Goal: Task Accomplishment & Management: Manage account settings

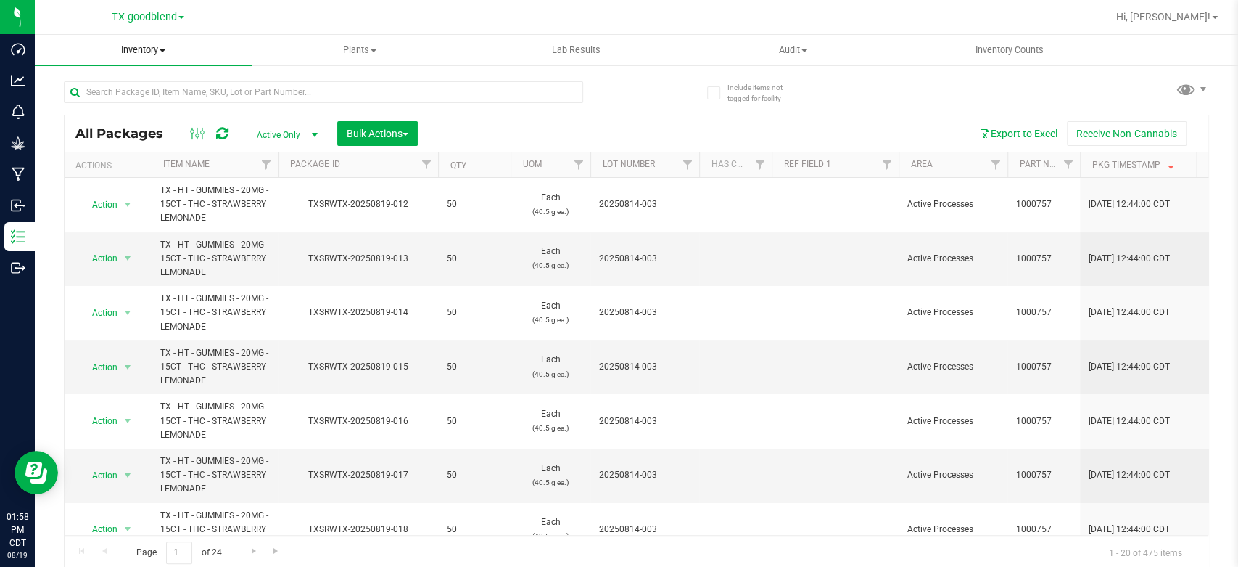
click at [133, 60] on uib-tab-heading "Inventory All packages All inventory Waste log Create inventory" at bounding box center [143, 50] width 217 height 30
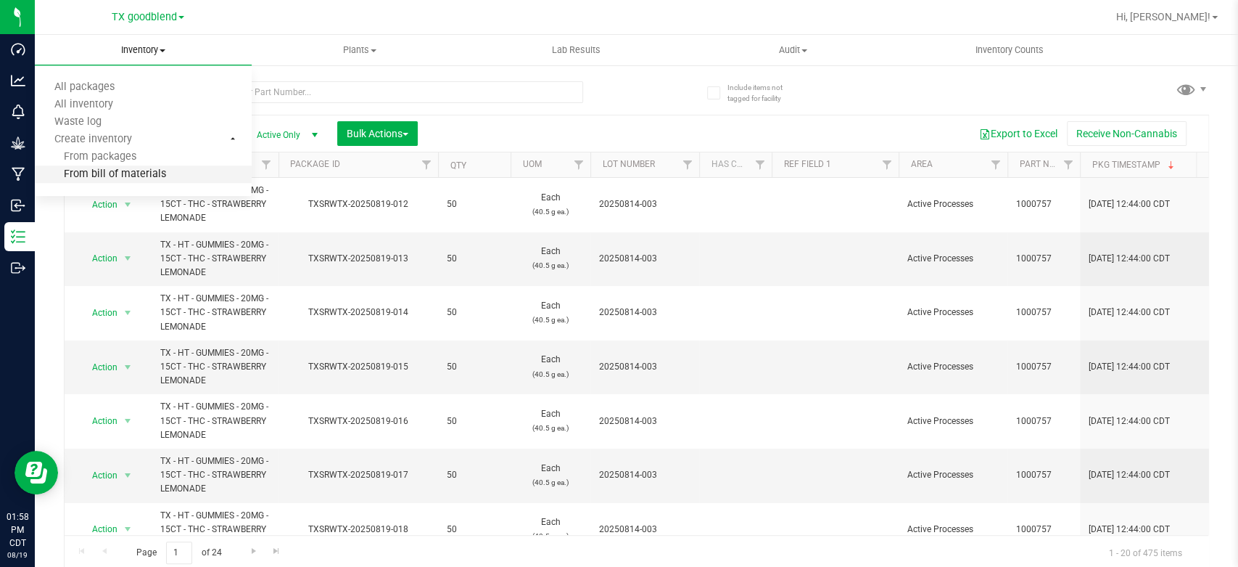
click at [120, 168] on span "From bill of materials" at bounding box center [100, 174] width 131 height 12
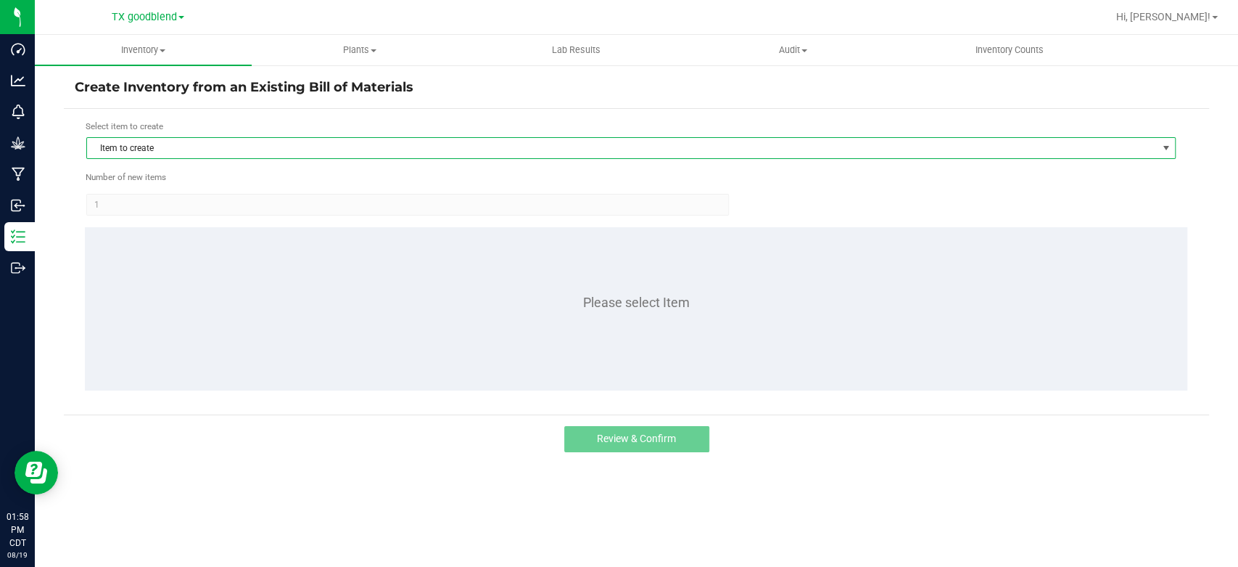
click at [257, 148] on span "Item to create" at bounding box center [622, 148] width 1070 height 20
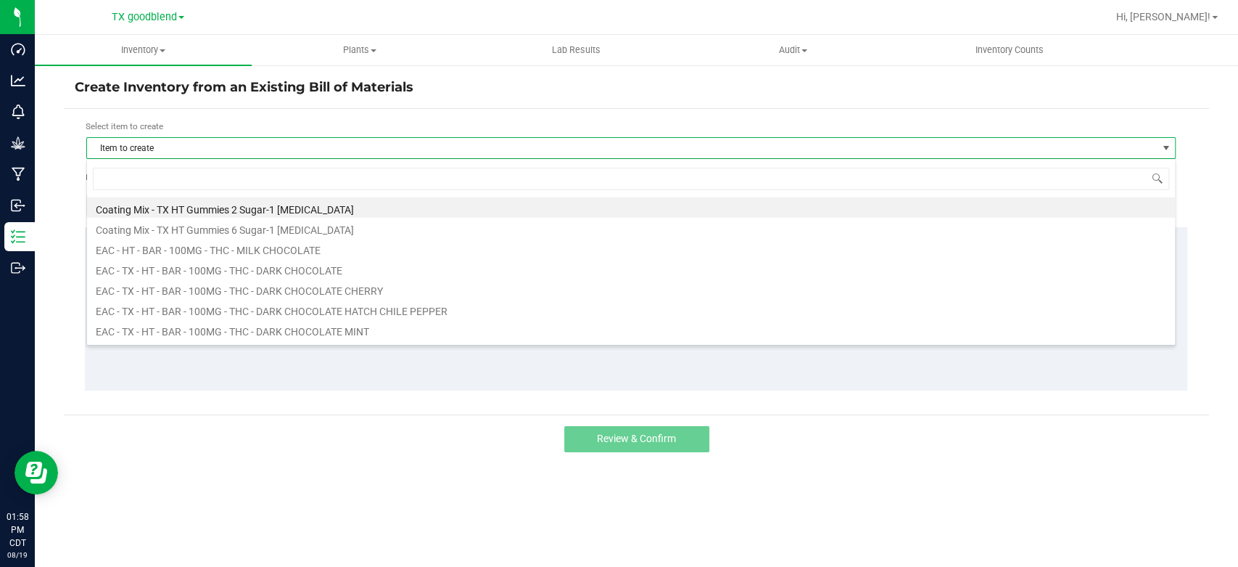
scroll to position [21, 1089]
type input "lemonade"
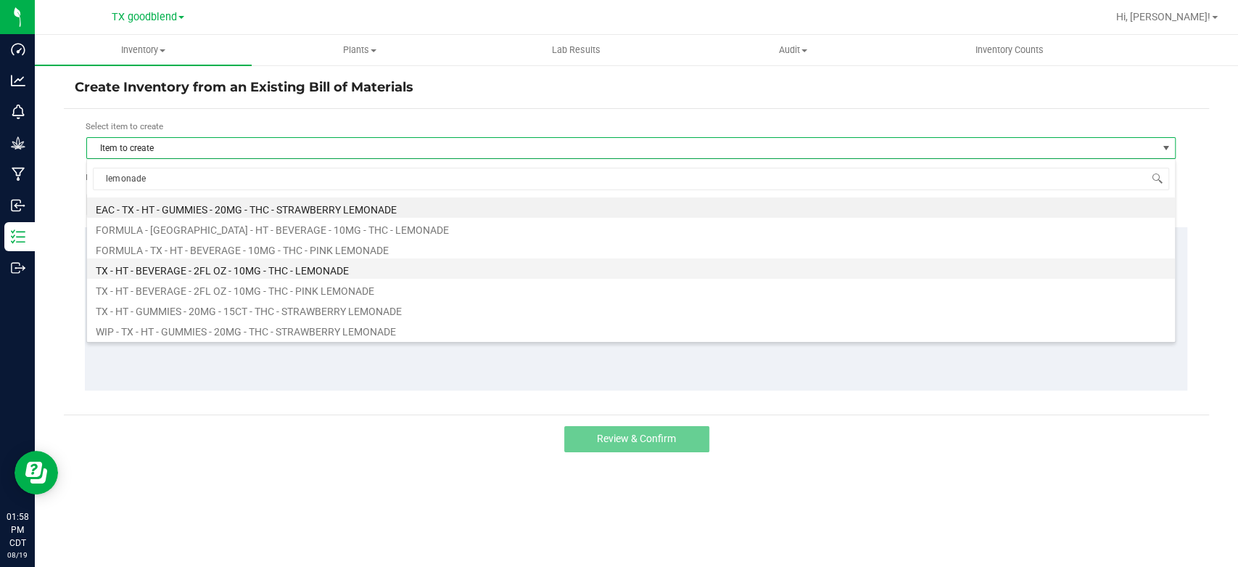
click at [261, 273] on li "TX - HT - BEVERAGE - 2FL OZ - 10MG - THC - LEMONADE" at bounding box center [631, 268] width 1088 height 20
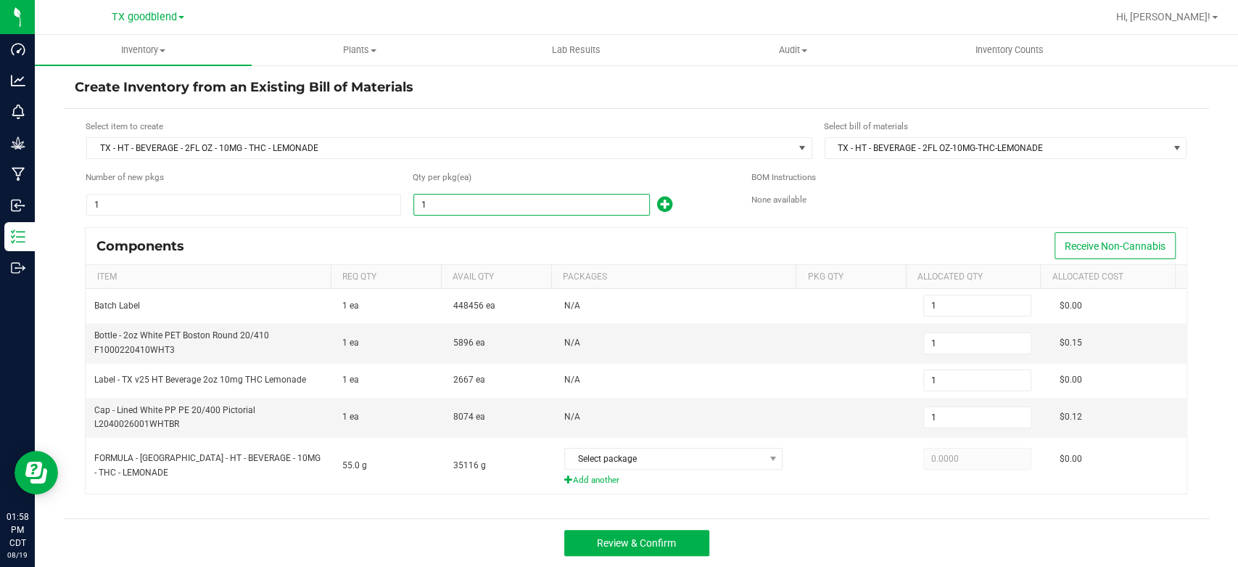
click at [464, 204] on input "1" at bounding box center [531, 204] width 235 height 20
type input "6"
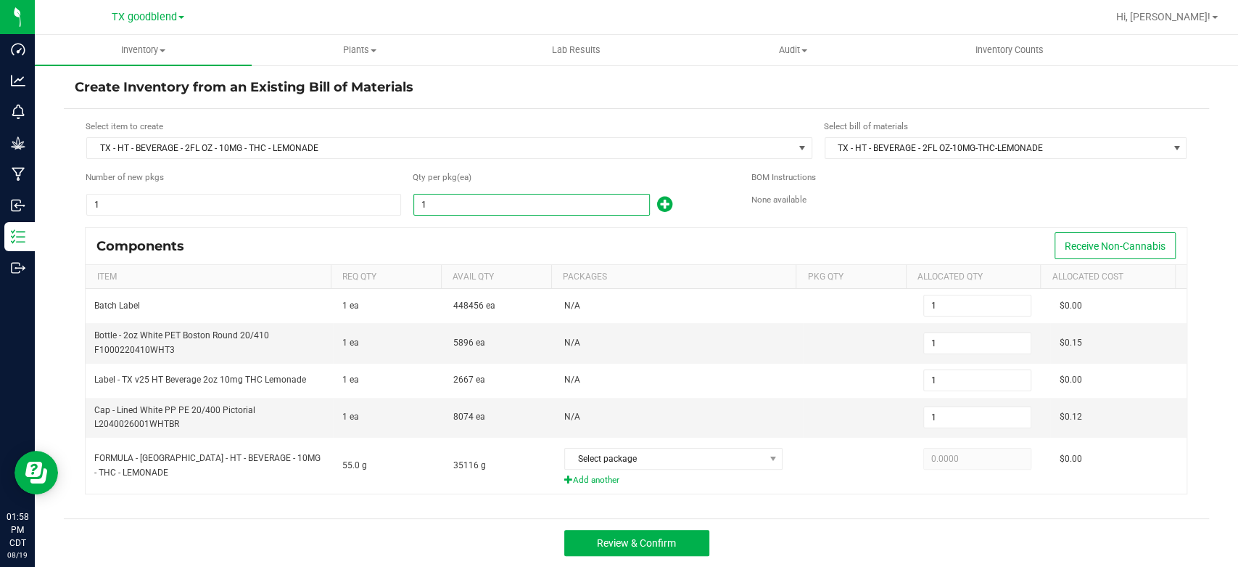
type input "6"
type input "62"
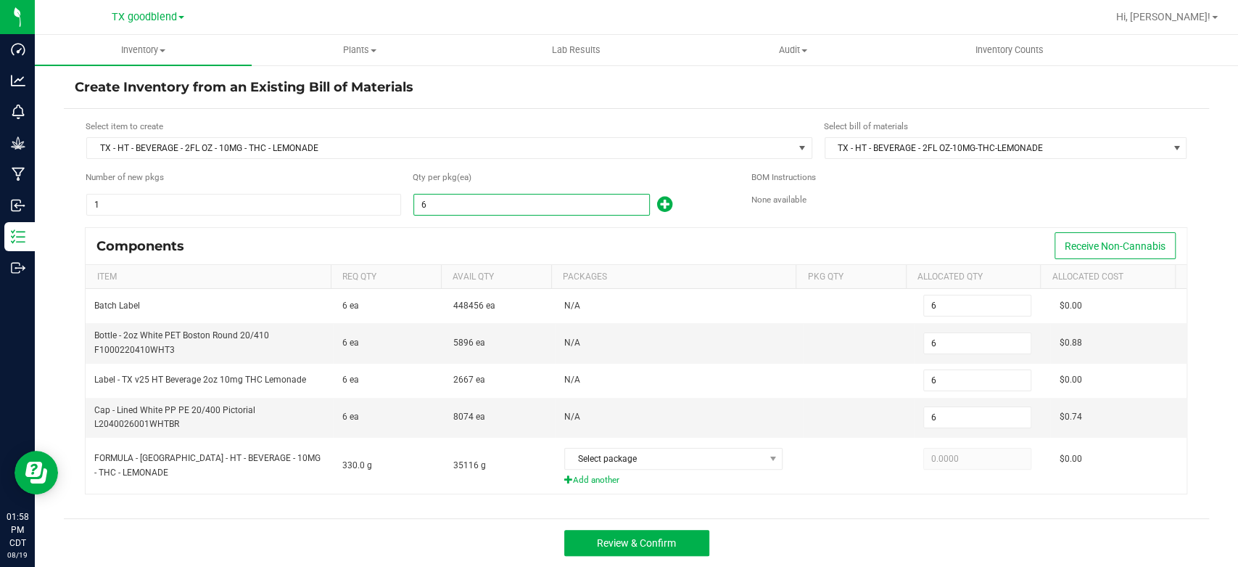
type input "62"
type input "624"
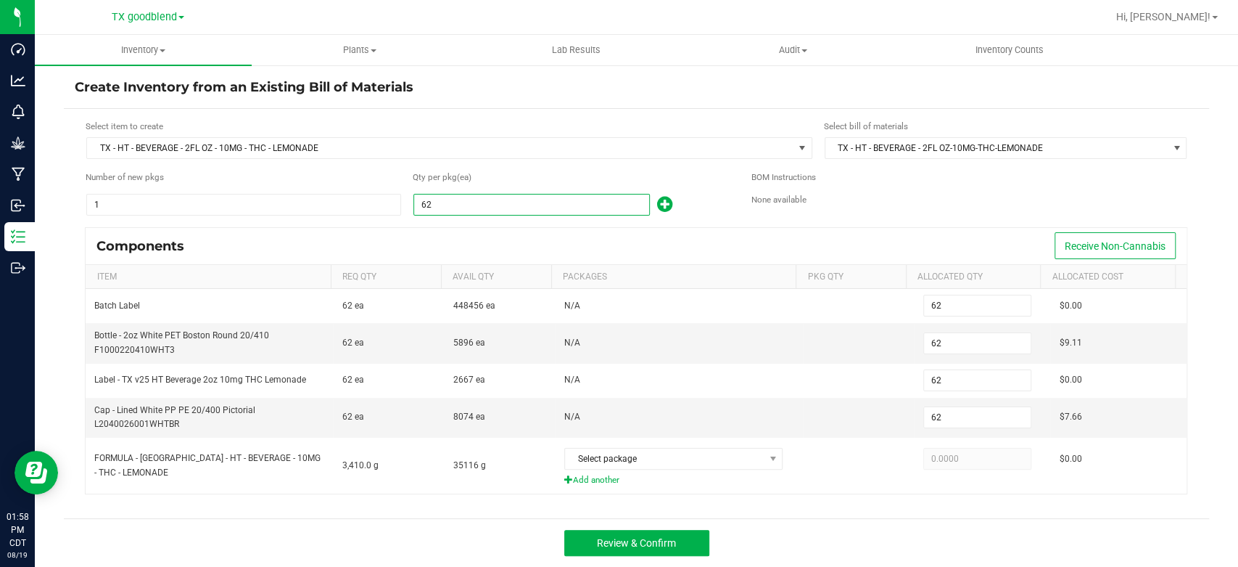
type input "624"
click at [470, 224] on form "Select item to create TX - HT - BEVERAGE - 2FL OZ - 10MG - THC - LEMONADE Selec…" at bounding box center [637, 313] width 1124 height 387
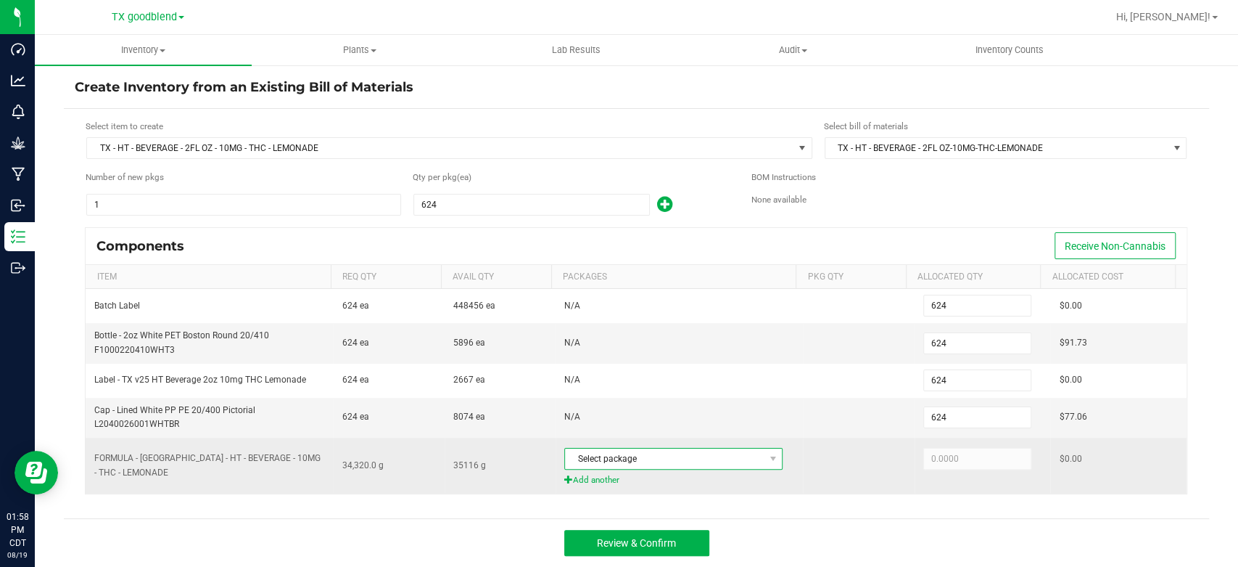
click at [673, 451] on span "Select package" at bounding box center [664, 458] width 199 height 20
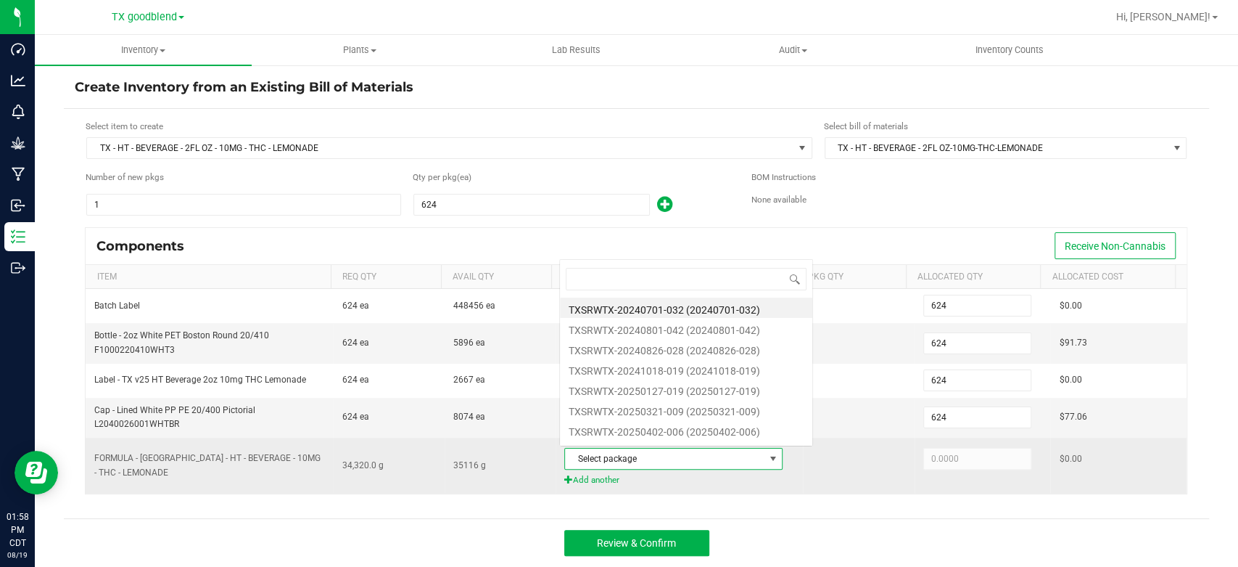
scroll to position [21, 213]
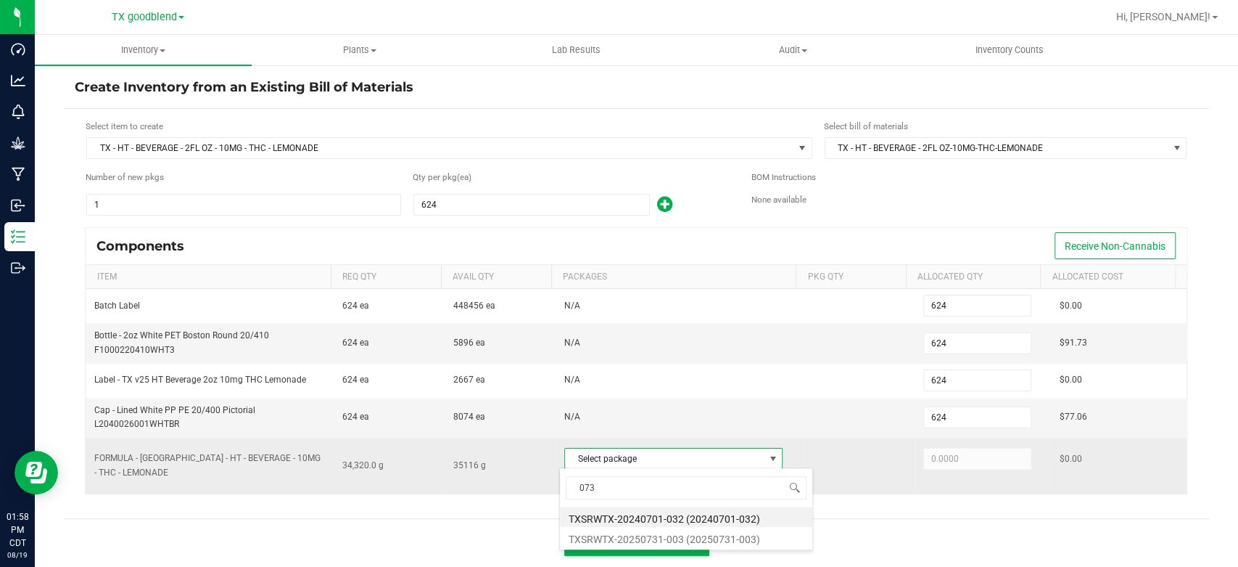
type input "0731"
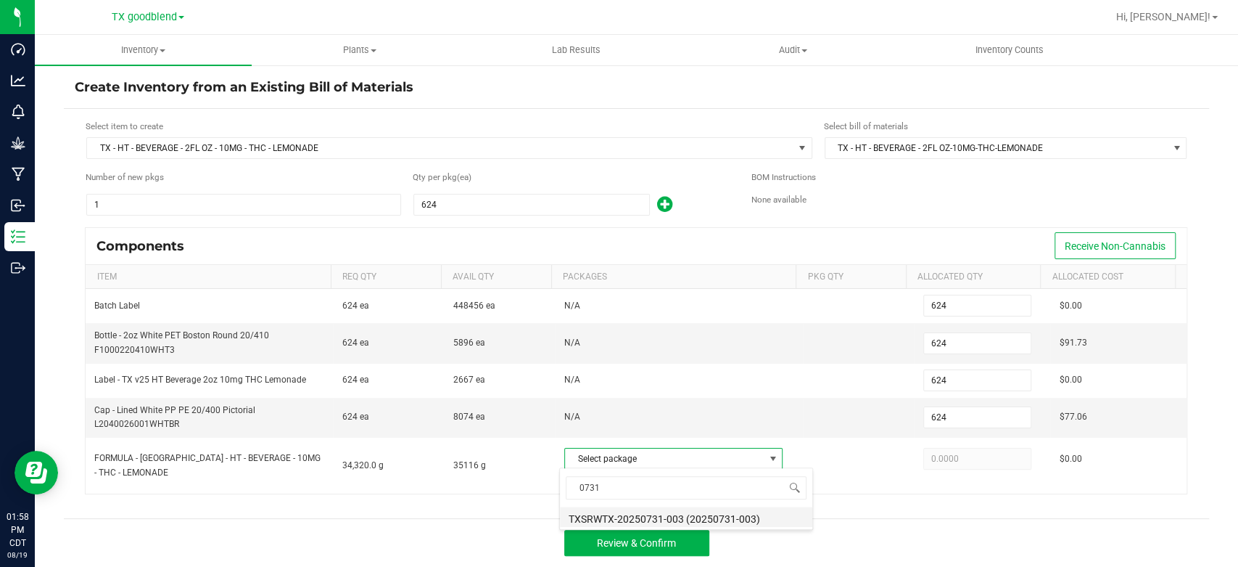
click at [677, 520] on li "TXSRWTX-20250731-003 (20250731-003)" at bounding box center [686, 516] width 252 height 20
type input "34,320.0000"
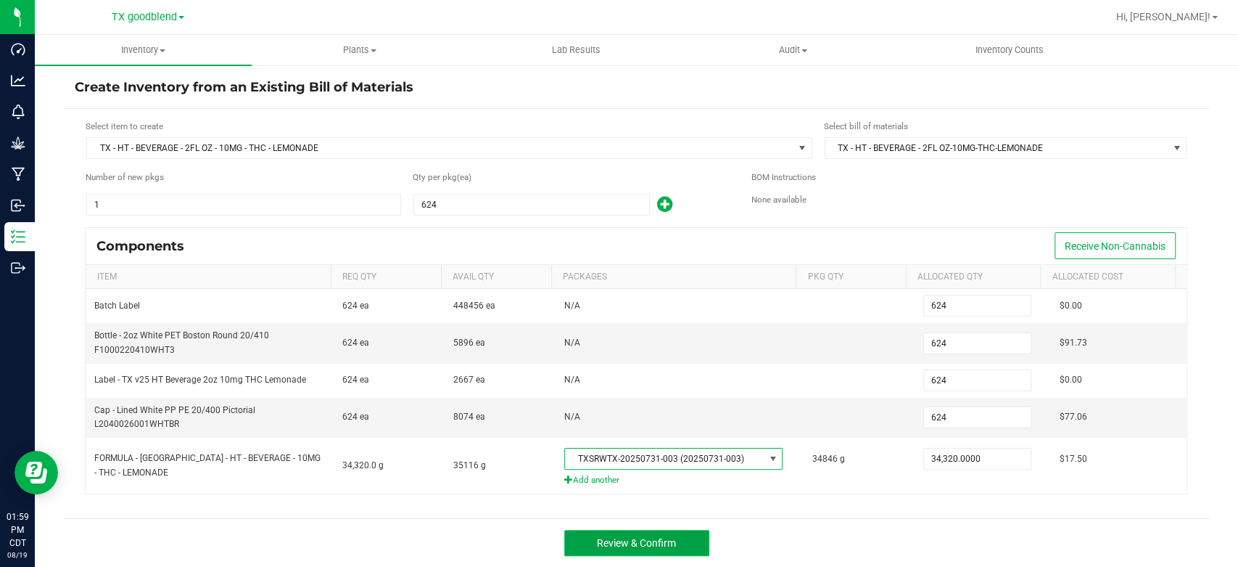
click at [655, 541] on span "Review & Confirm" at bounding box center [636, 543] width 79 height 12
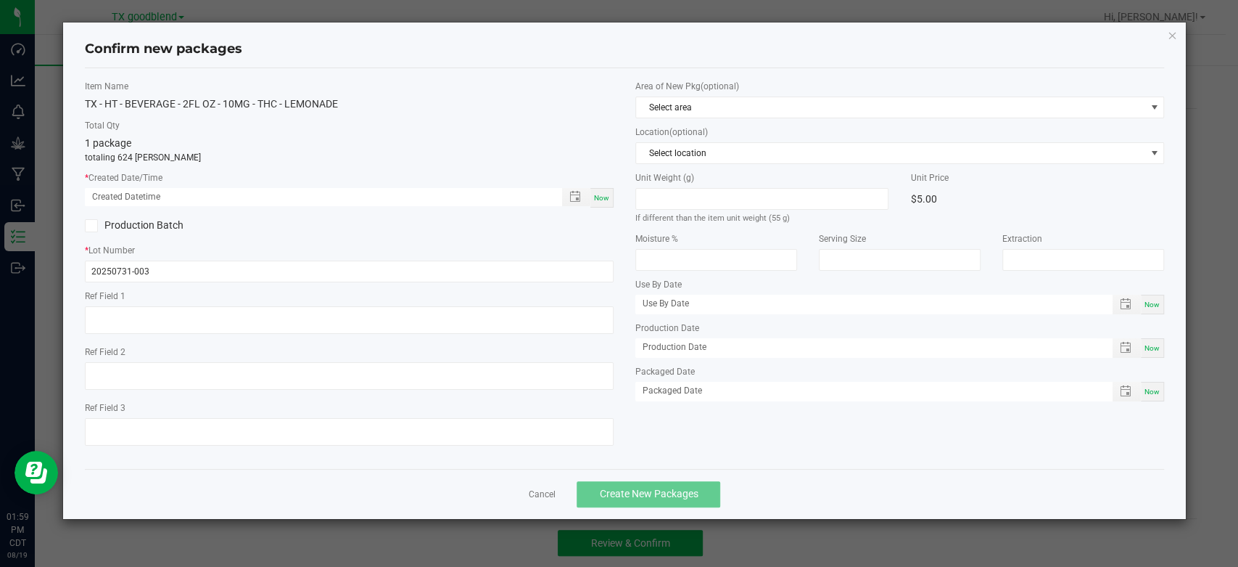
click at [597, 200] on span "Now" at bounding box center [601, 198] width 15 height 8
type input "[DATE] 01:59 PM"
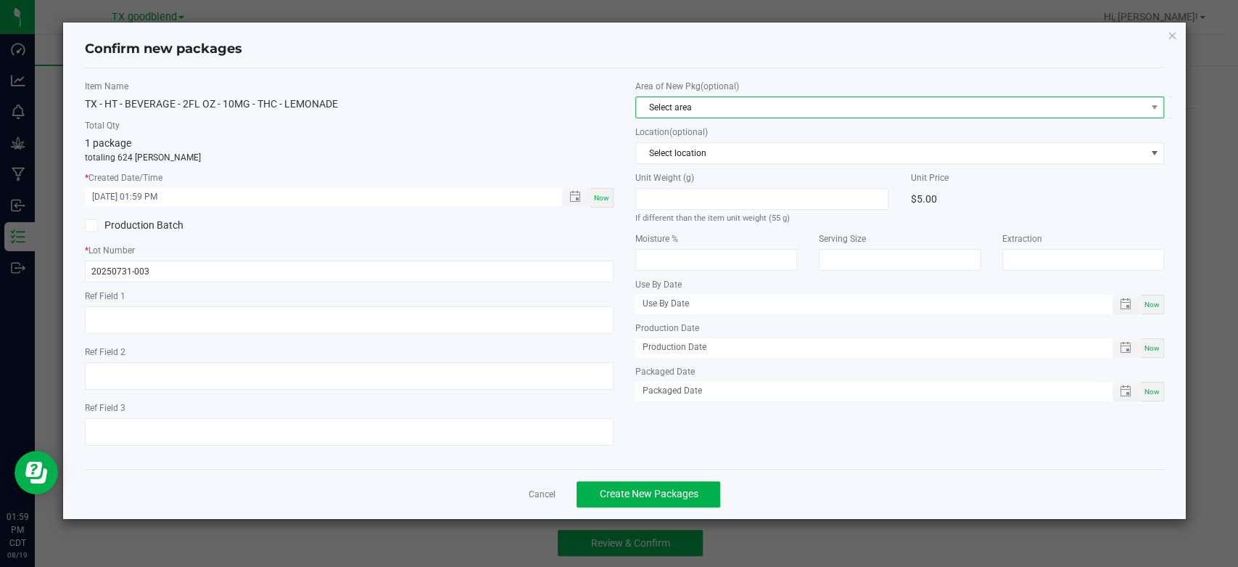
click at [702, 108] on span "Select area" at bounding box center [890, 107] width 509 height 20
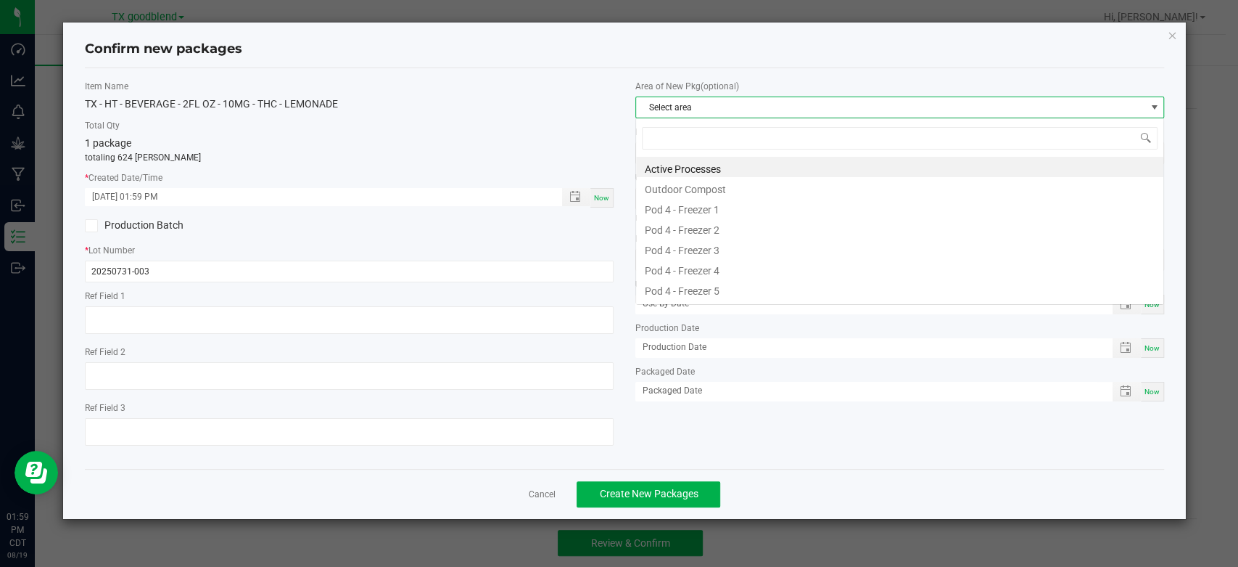
scroll to position [21, 528]
click at [698, 168] on li "Active Processes" at bounding box center [899, 167] width 527 height 20
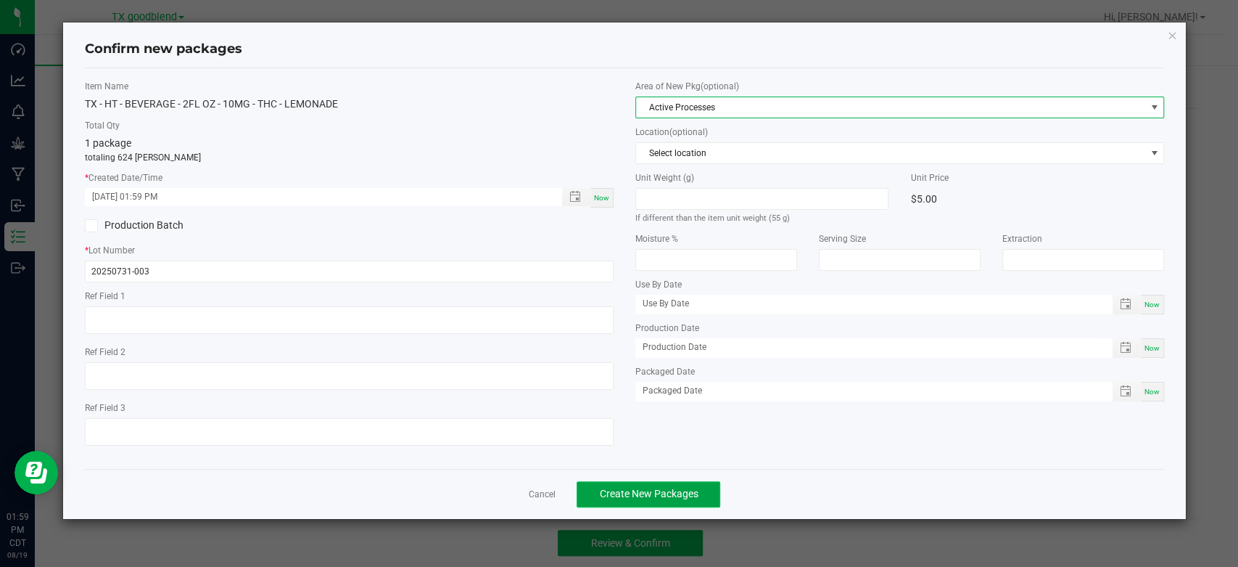
click at [632, 493] on span "Create New Packages" at bounding box center [648, 494] width 99 height 12
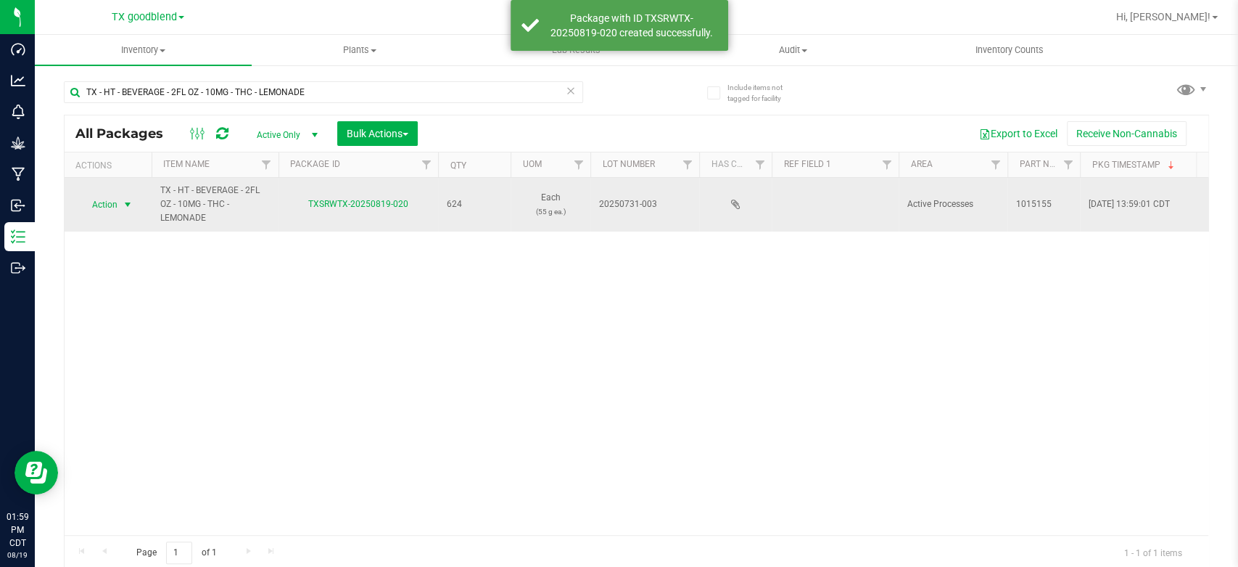
click at [102, 202] on span "Action" at bounding box center [98, 204] width 39 height 20
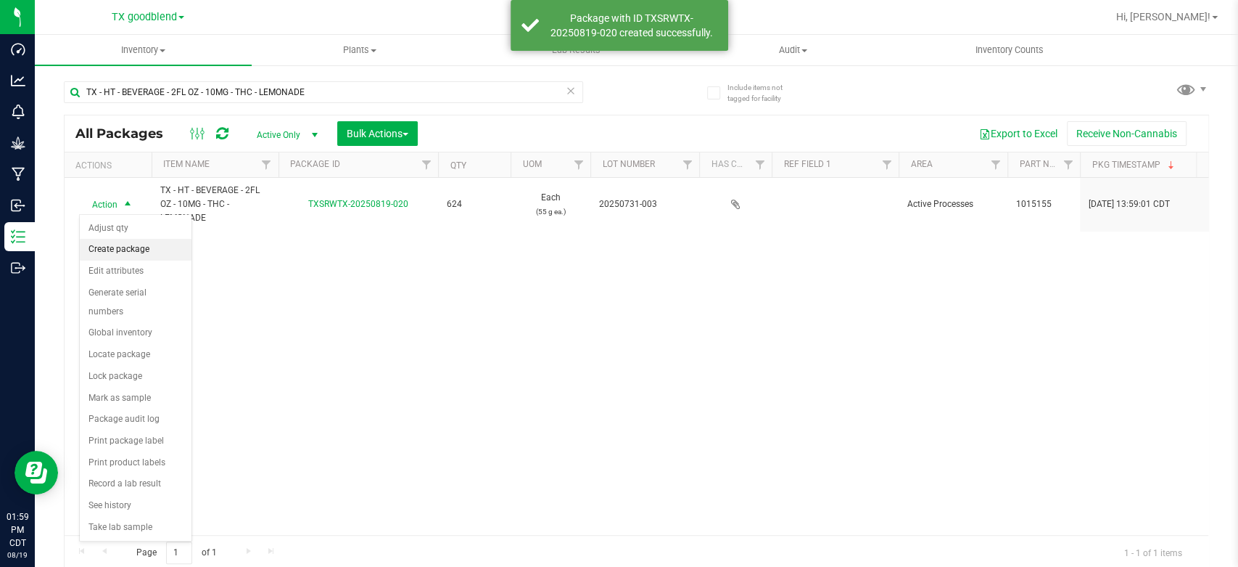
click at [104, 252] on li "Create package" at bounding box center [136, 250] width 112 height 22
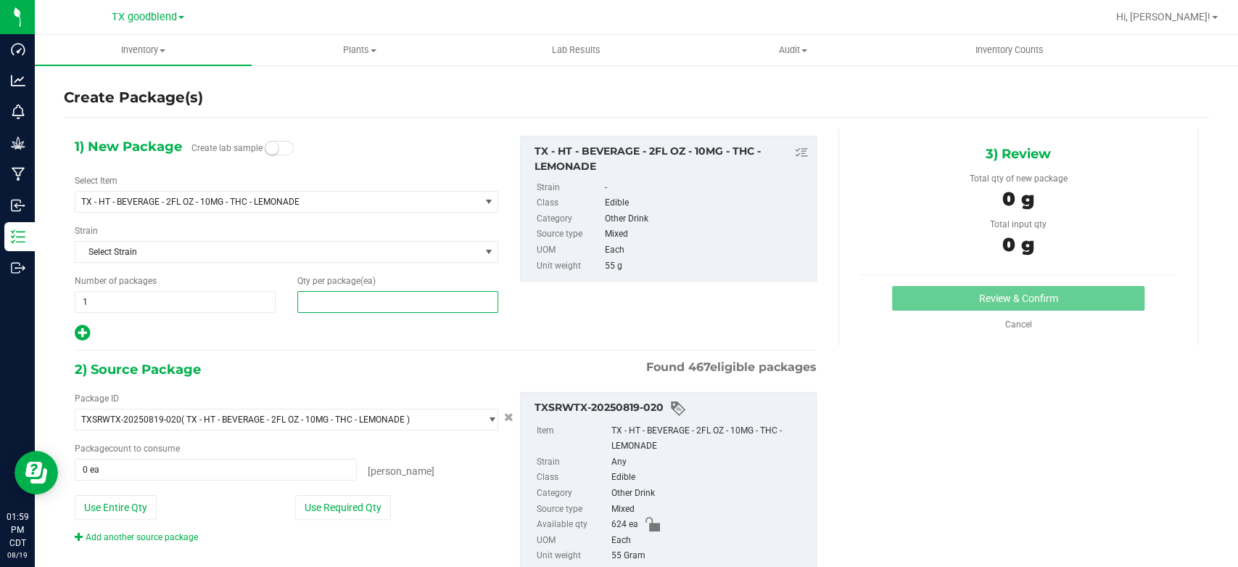
click at [337, 305] on span at bounding box center [397, 302] width 201 height 22
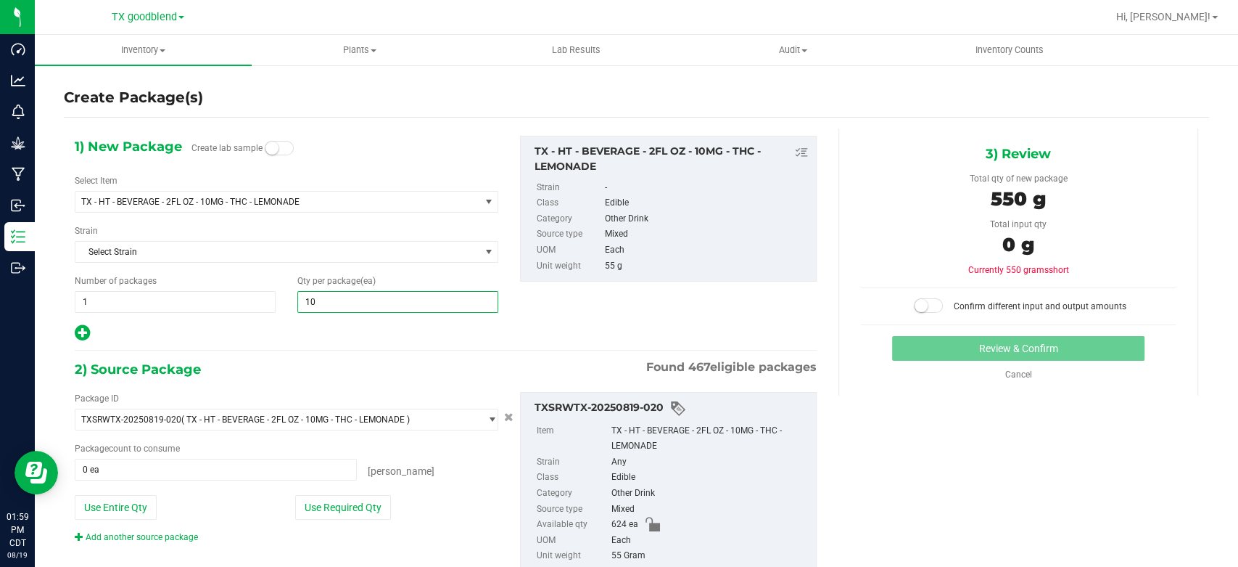
type input "100"
click at [169, 302] on span "1 1" at bounding box center [175, 302] width 201 height 22
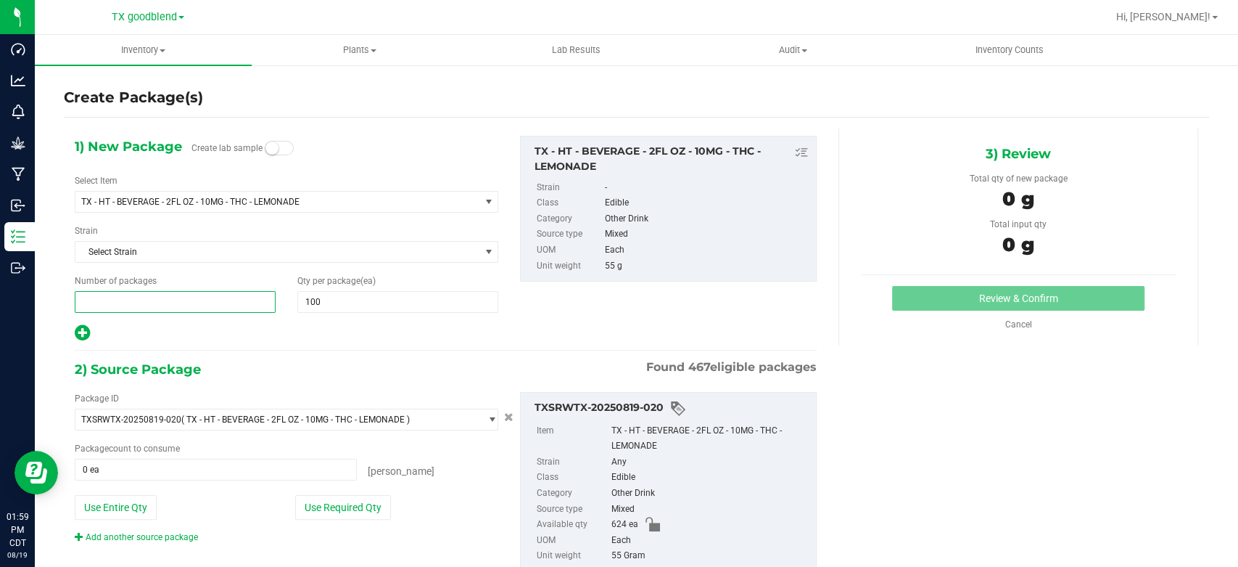
type input "6"
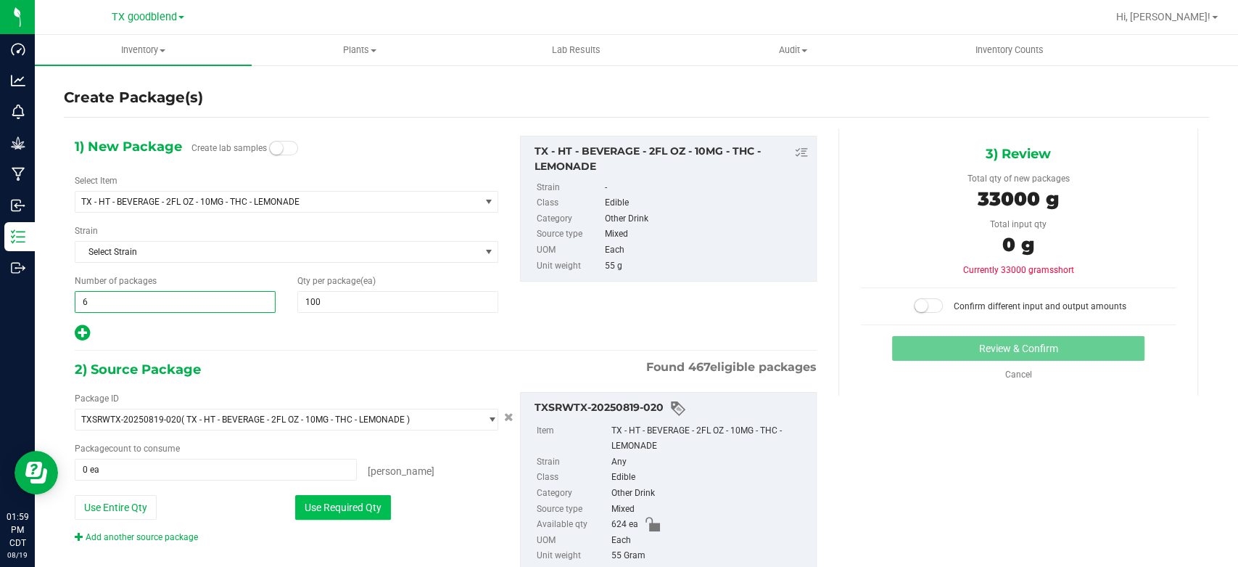
type input "6"
click at [354, 509] on button "Use Required Qty" at bounding box center [343, 507] width 96 height 25
type input "600 ea"
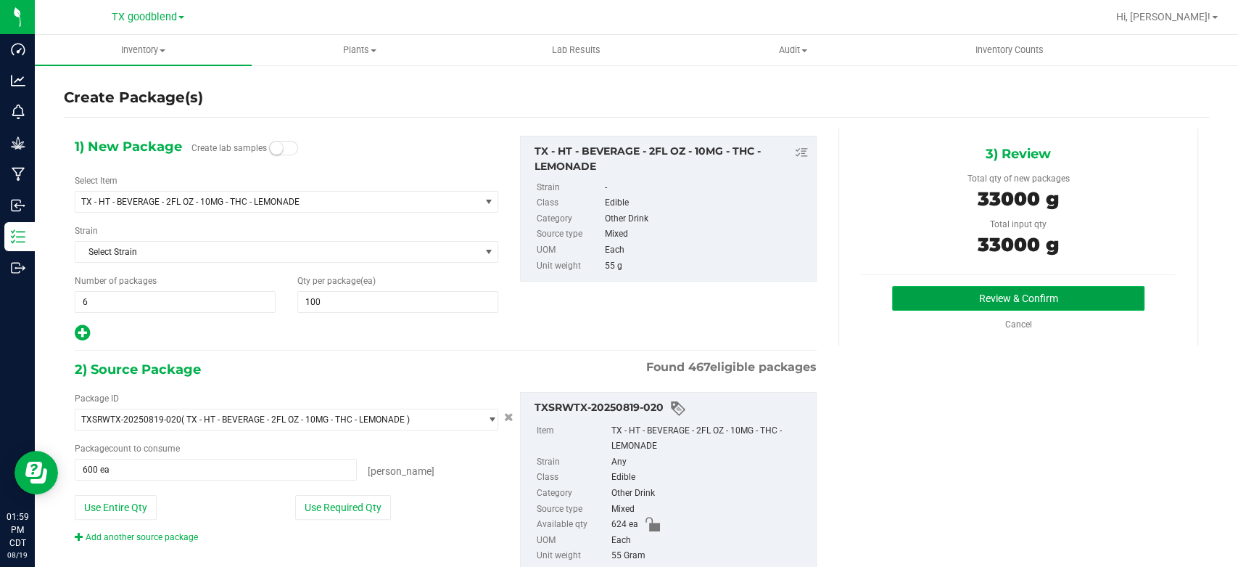
click at [984, 308] on button "Review & Confirm" at bounding box center [1018, 298] width 252 height 25
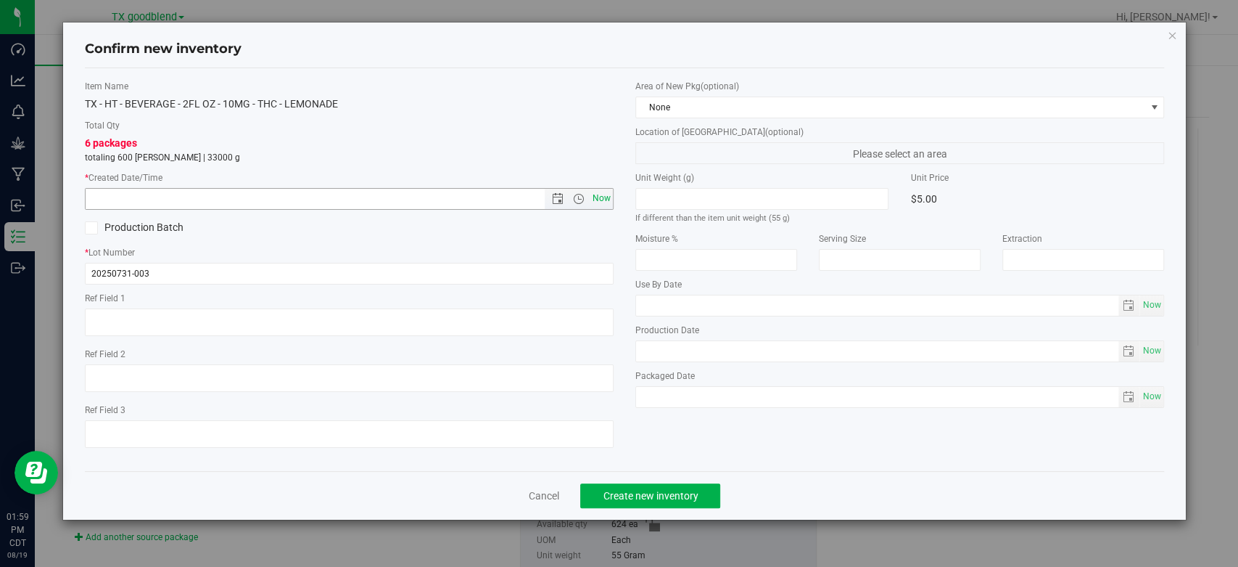
click at [604, 202] on span "Now" at bounding box center [602, 198] width 25 height 21
type input "[DATE] 1:59 PM"
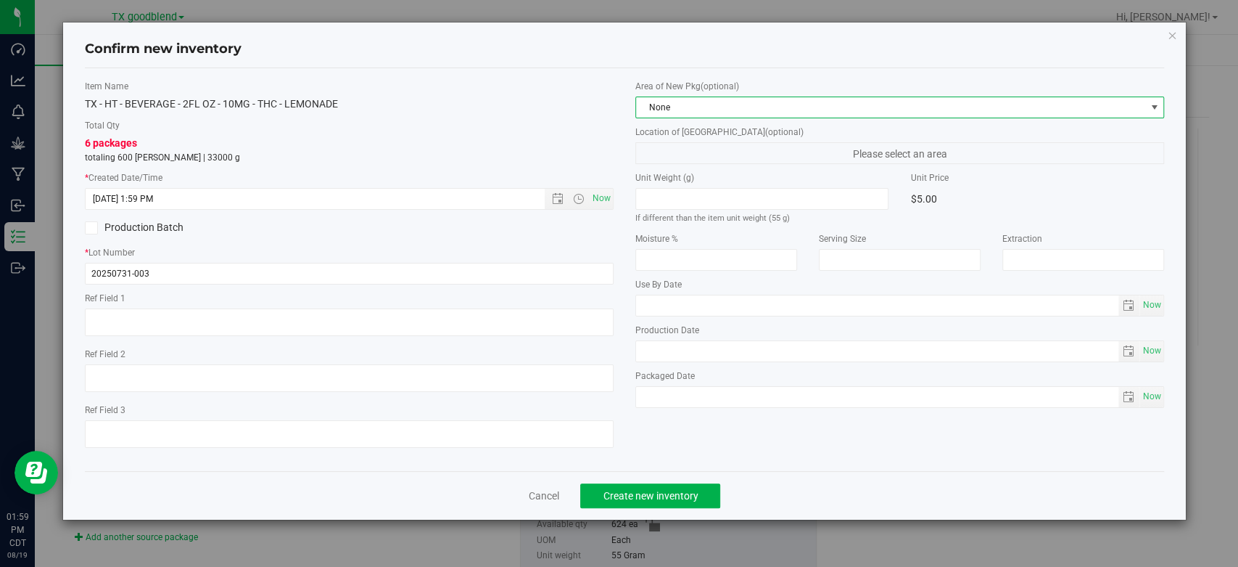
click at [683, 102] on span "None" at bounding box center [890, 107] width 509 height 20
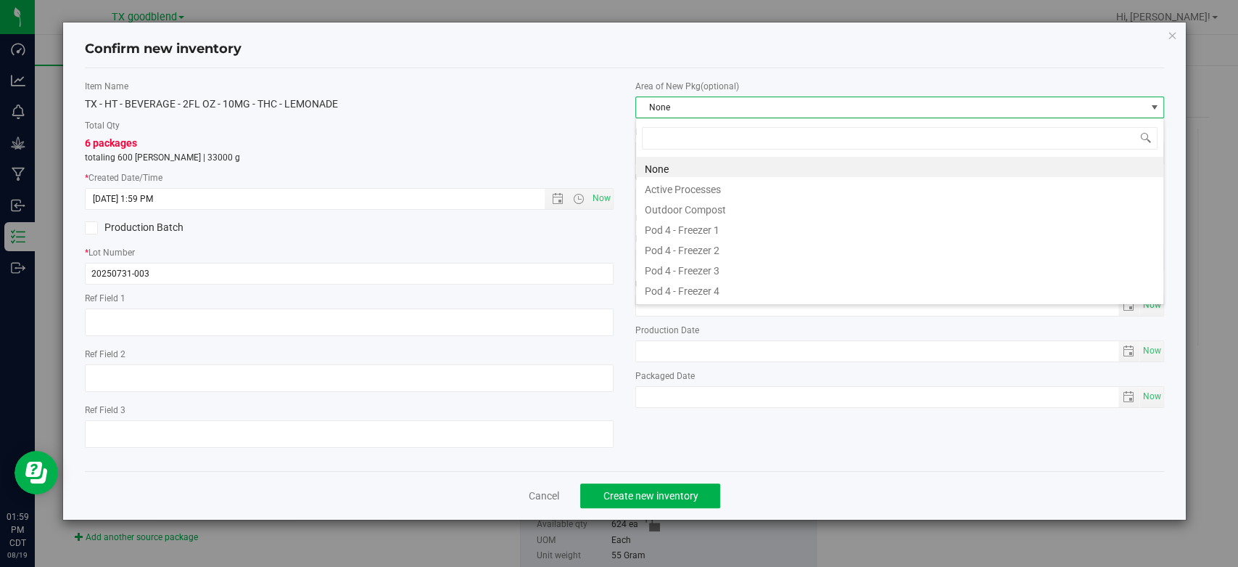
scroll to position [21, 528]
click at [677, 190] on li "Active Processes" at bounding box center [899, 187] width 527 height 20
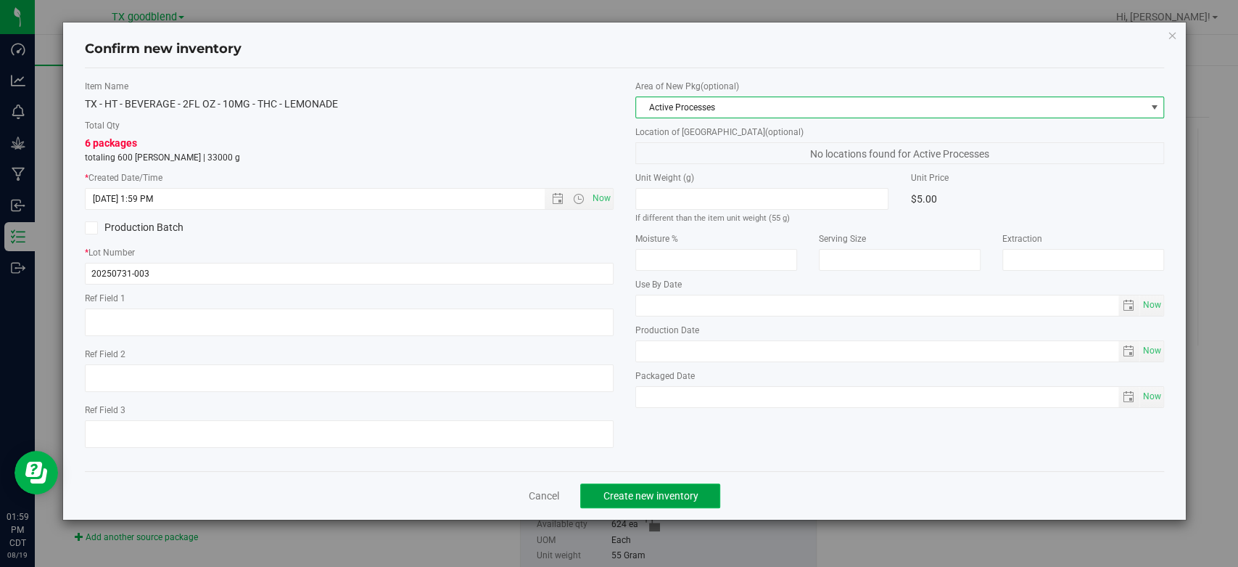
click at [611, 491] on span "Create new inventory" at bounding box center [650, 496] width 95 height 12
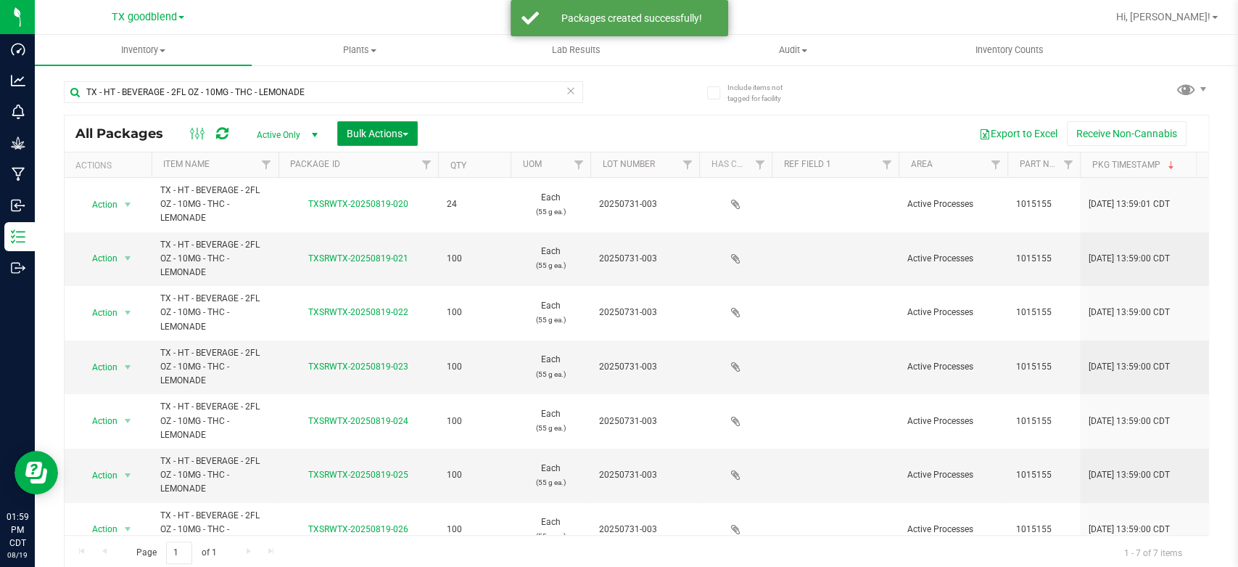
click at [372, 128] on span "Bulk Actions" at bounding box center [378, 134] width 62 height 12
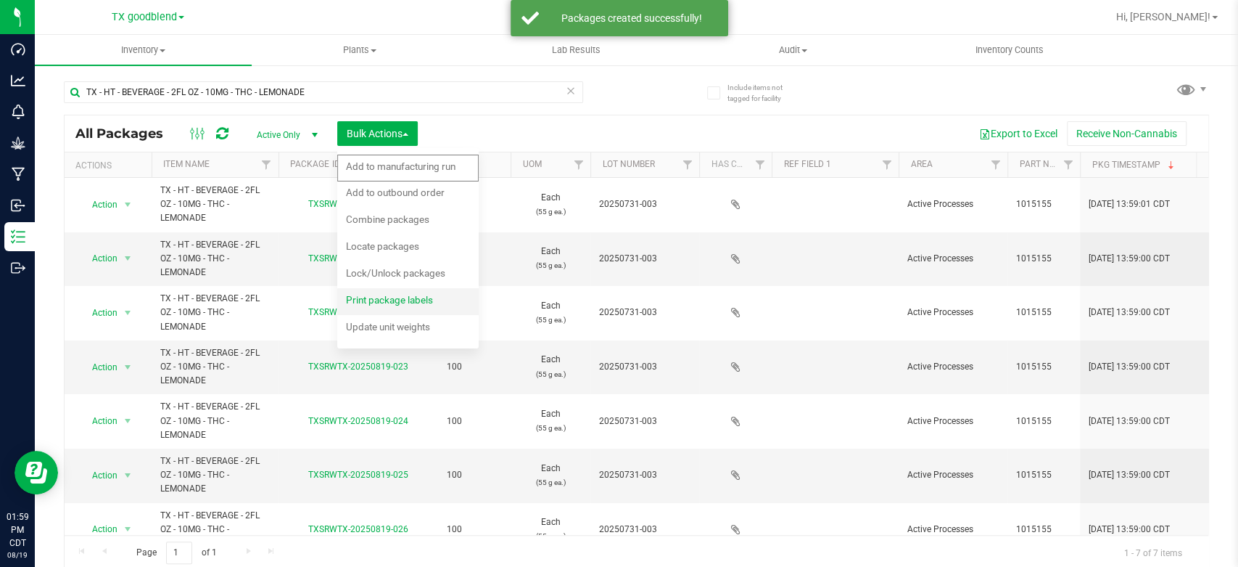
click at [371, 297] on span "Print package labels" at bounding box center [389, 300] width 87 height 12
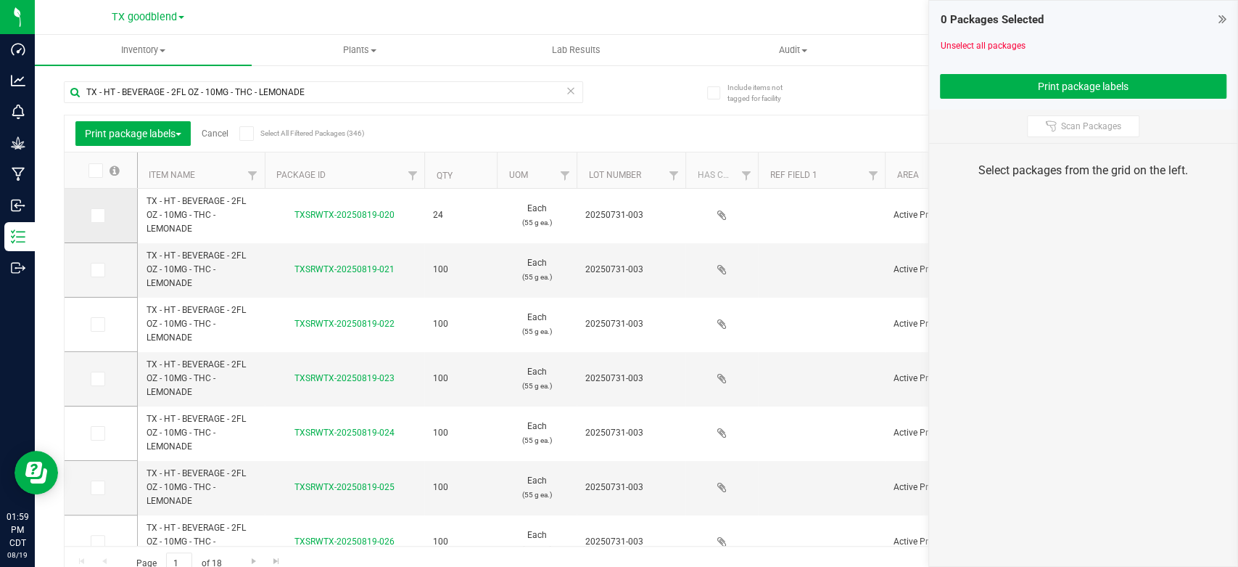
click at [93, 215] on icon at bounding box center [96, 215] width 9 height 0
click at [0, 0] on input "checkbox" at bounding box center [0, 0] width 0 height 0
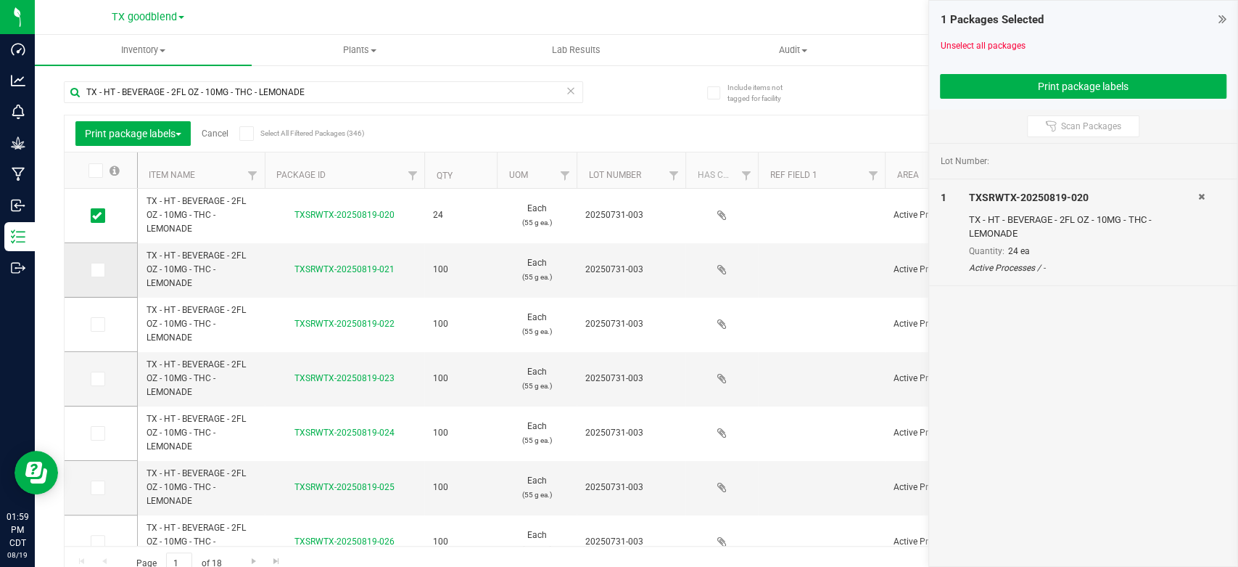
click at [92, 270] on icon at bounding box center [96, 270] width 9 height 0
click at [0, 0] on input "checkbox" at bounding box center [0, 0] width 0 height 0
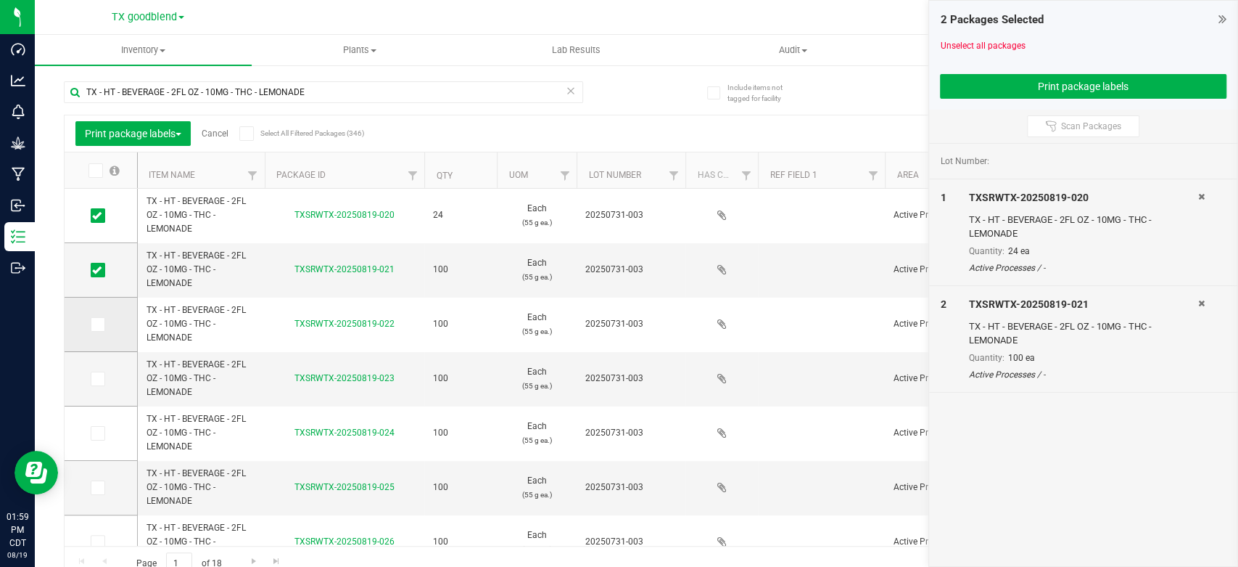
click at [92, 324] on icon at bounding box center [96, 324] width 9 height 0
click at [0, 0] on input "checkbox" at bounding box center [0, 0] width 0 height 0
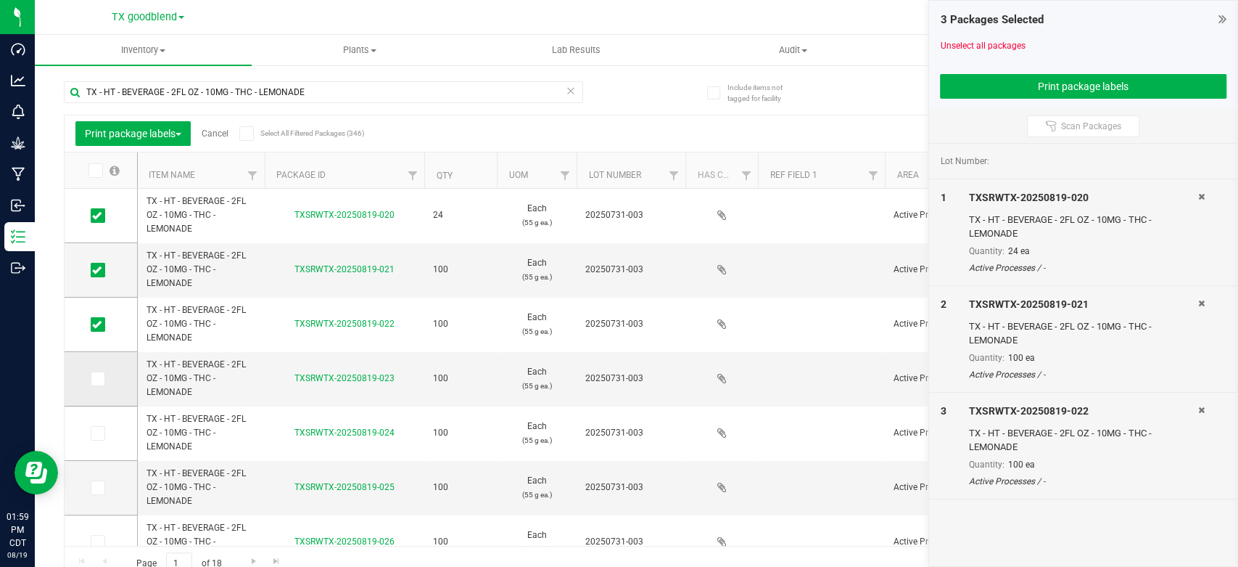
click at [97, 379] on icon at bounding box center [96, 379] width 9 height 0
click at [0, 0] on input "checkbox" at bounding box center [0, 0] width 0 height 0
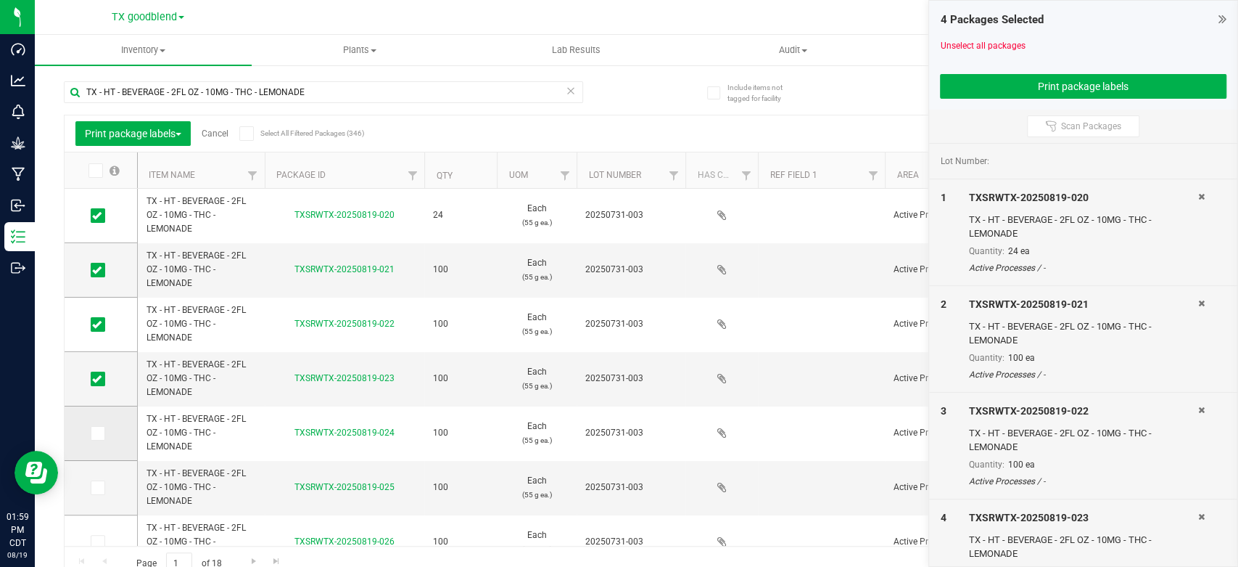
click at [93, 433] on icon at bounding box center [96, 433] width 9 height 0
click at [0, 0] on input "checkbox" at bounding box center [0, 0] width 0 height 0
click at [99, 488] on icon at bounding box center [96, 488] width 9 height 0
click at [0, 0] on input "checkbox" at bounding box center [0, 0] width 0 height 0
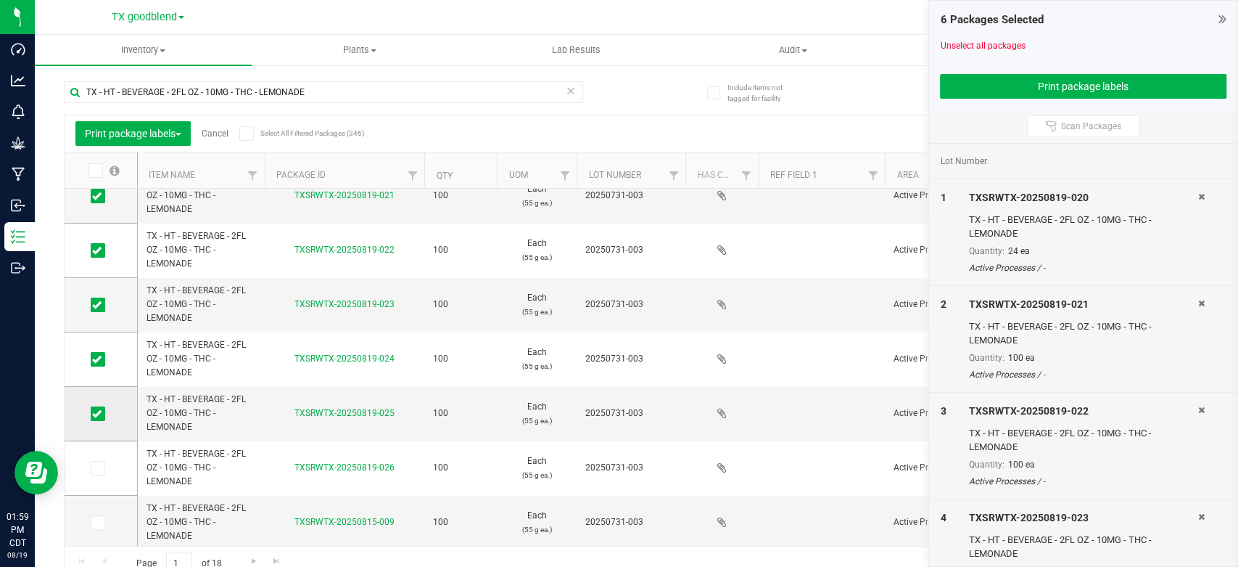
scroll to position [79, 0]
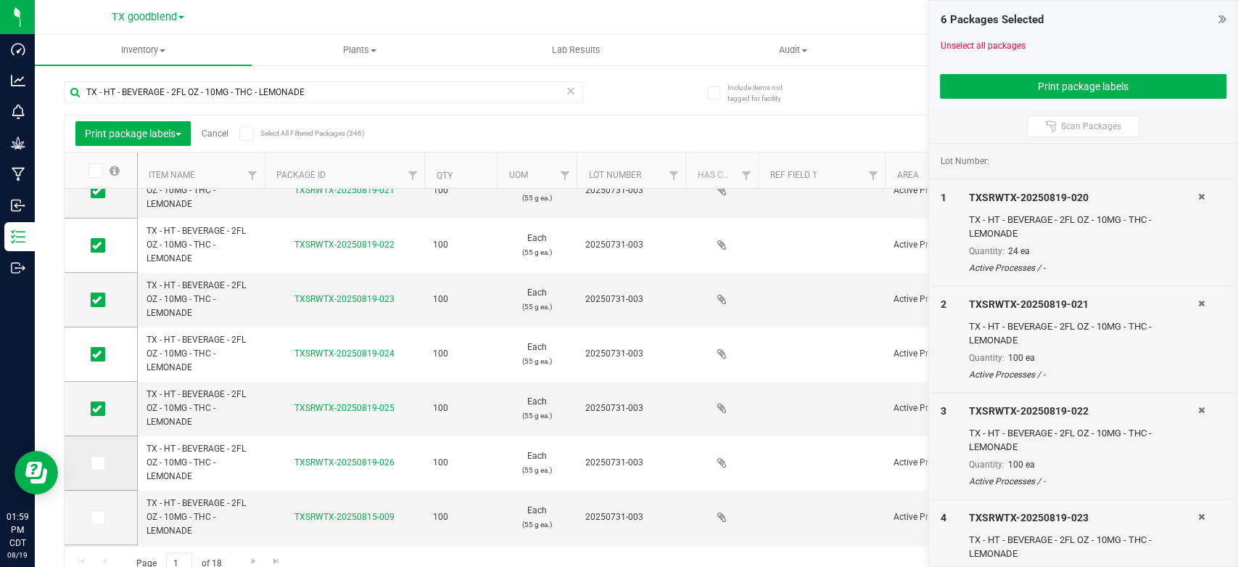
click at [99, 463] on icon at bounding box center [96, 463] width 9 height 0
click at [0, 0] on input "checkbox" at bounding box center [0, 0] width 0 height 0
click at [986, 79] on button "Print package labels" at bounding box center [1083, 86] width 287 height 25
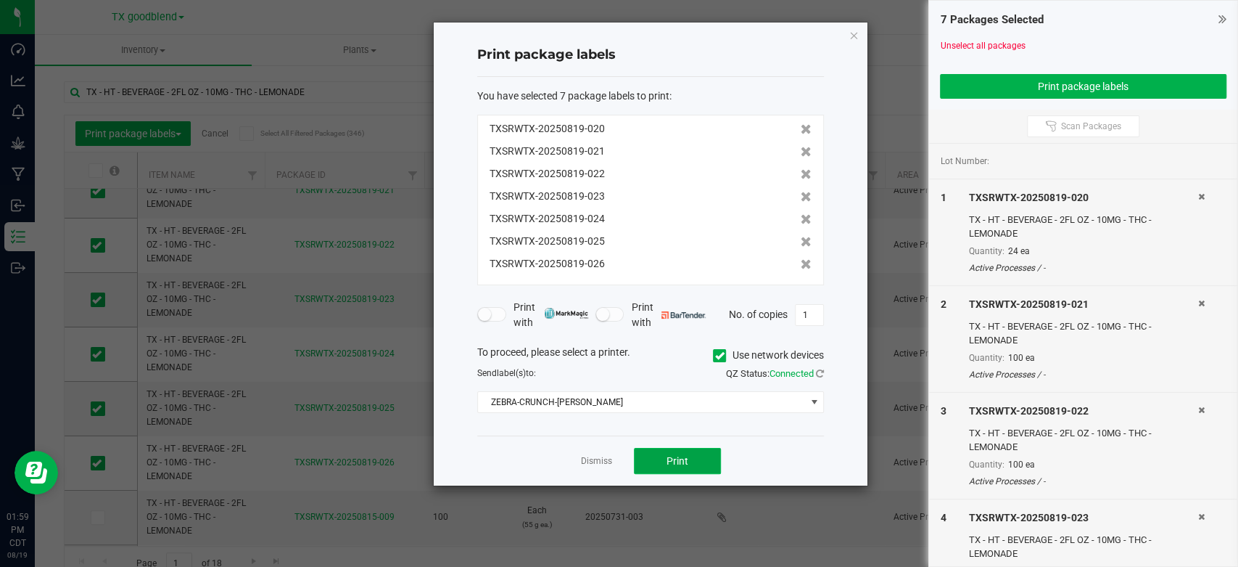
click at [673, 451] on button "Print" at bounding box center [677, 461] width 87 height 26
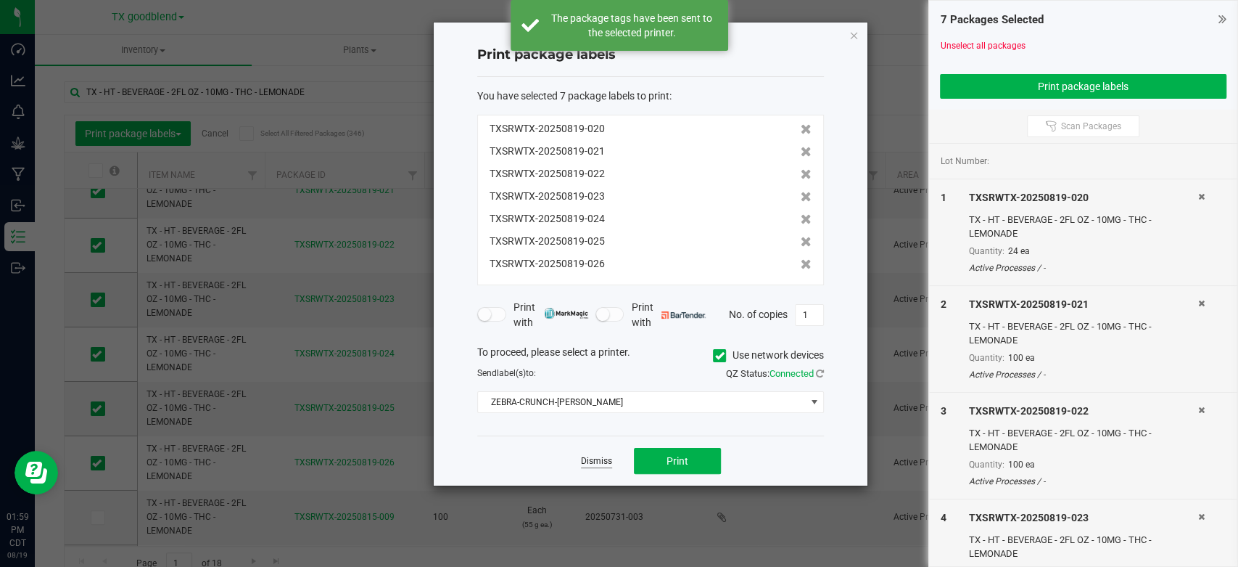
click at [599, 463] on link "Dismiss" at bounding box center [596, 461] width 31 height 12
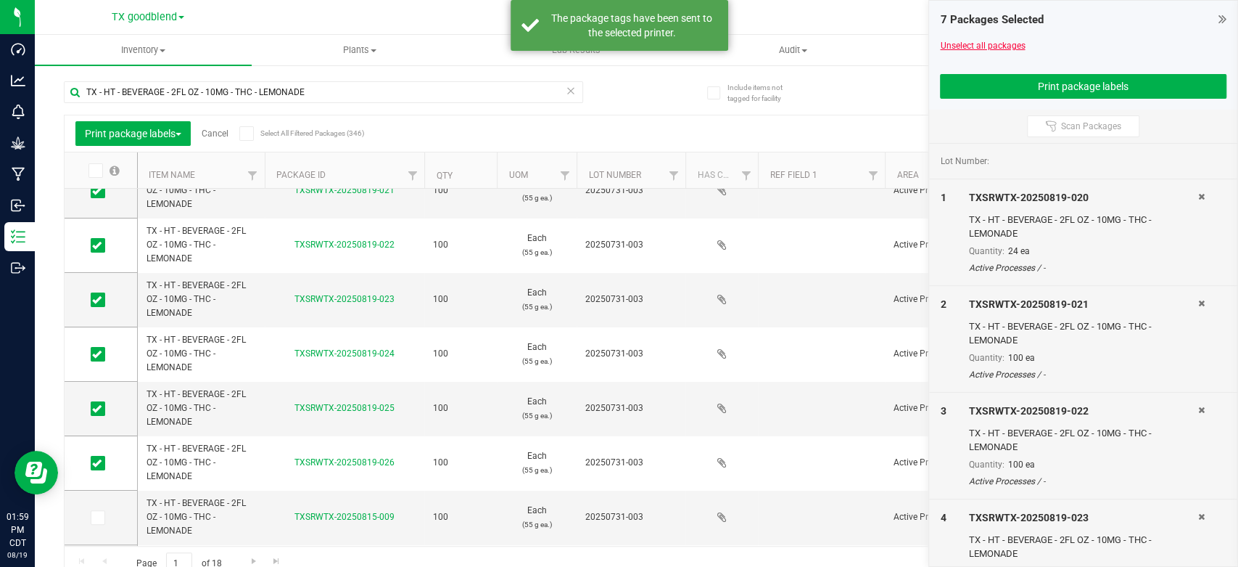
click at [962, 45] on link "Unselect all packages" at bounding box center [982, 46] width 85 height 10
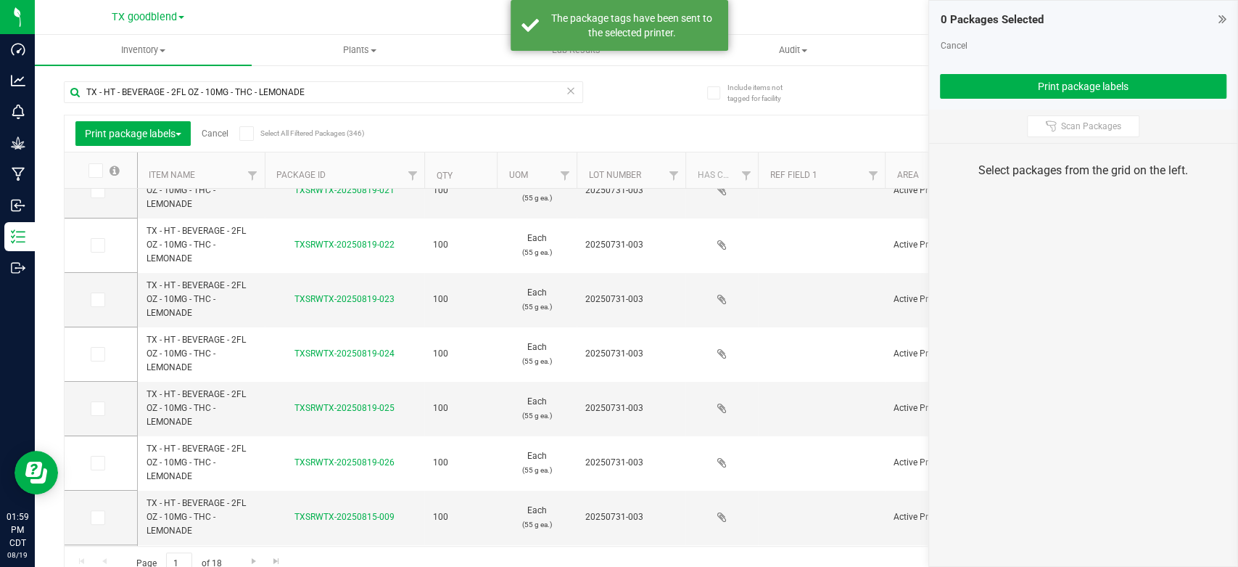
click at [962, 45] on link "Cancel" at bounding box center [953, 46] width 27 height 10
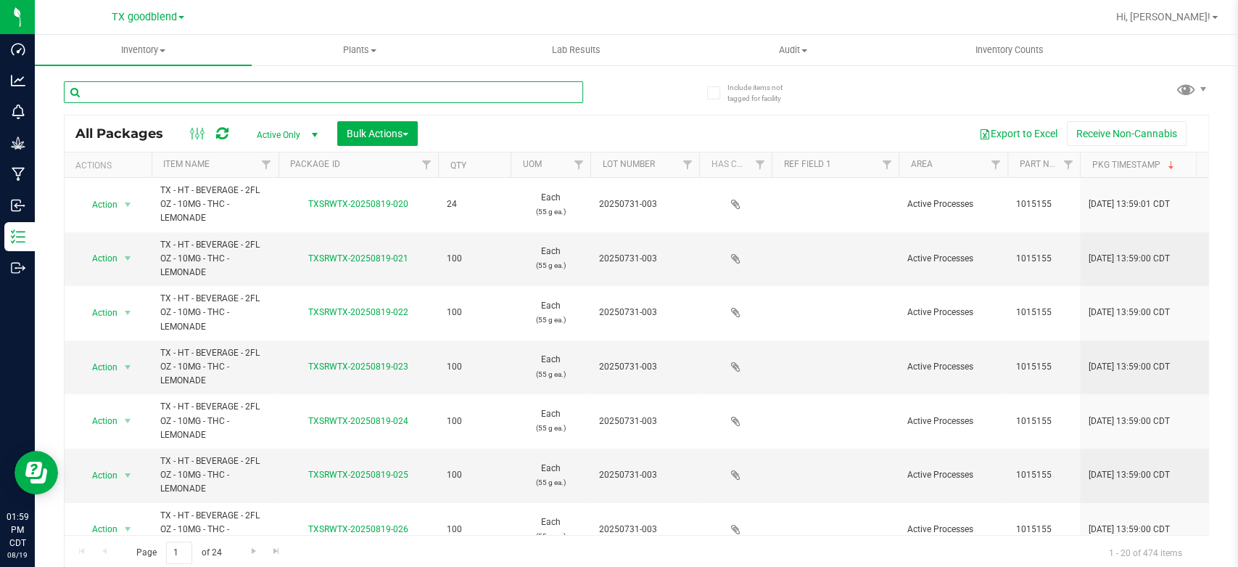
click at [519, 91] on input "text" at bounding box center [323, 92] width 519 height 22
type input "0731-003"
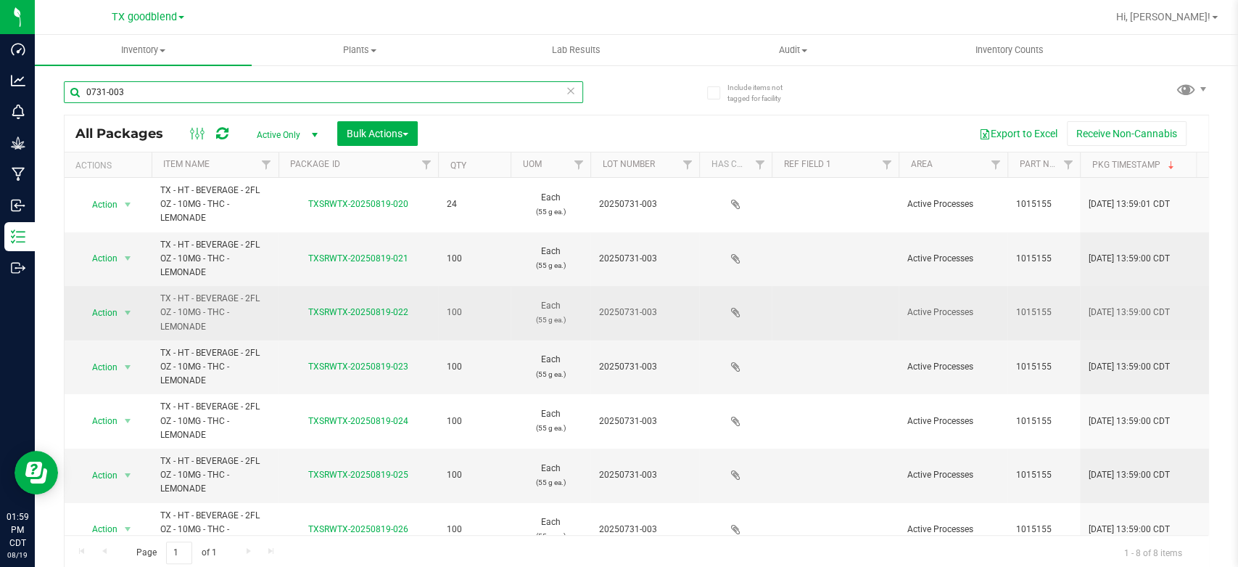
scroll to position [86, 0]
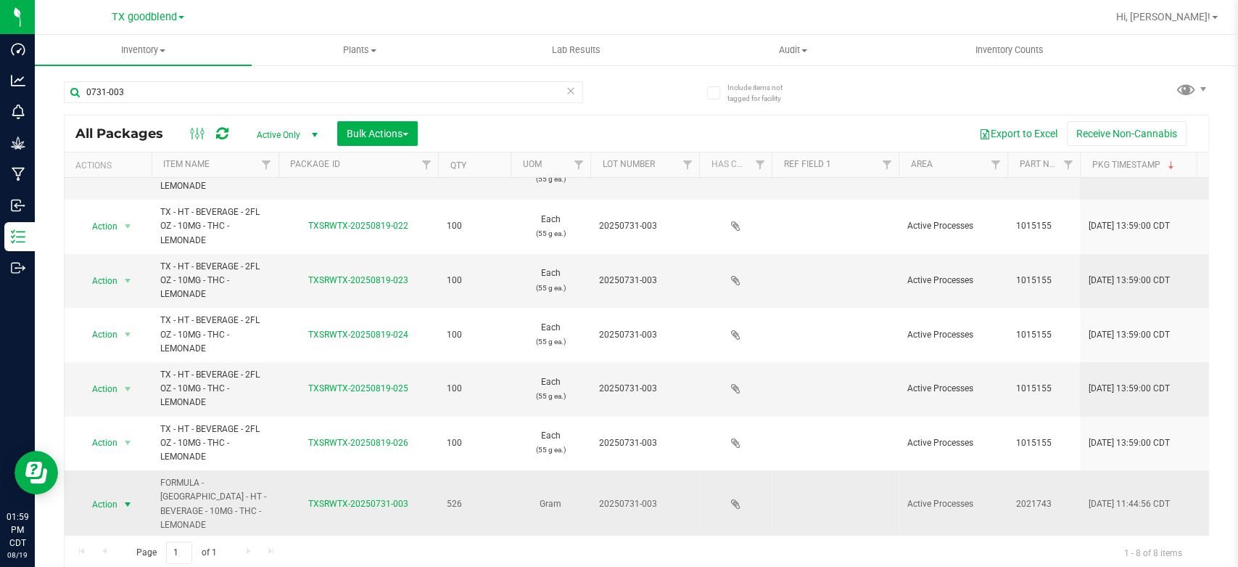
click at [93, 501] on span "Action" at bounding box center [98, 504] width 39 height 20
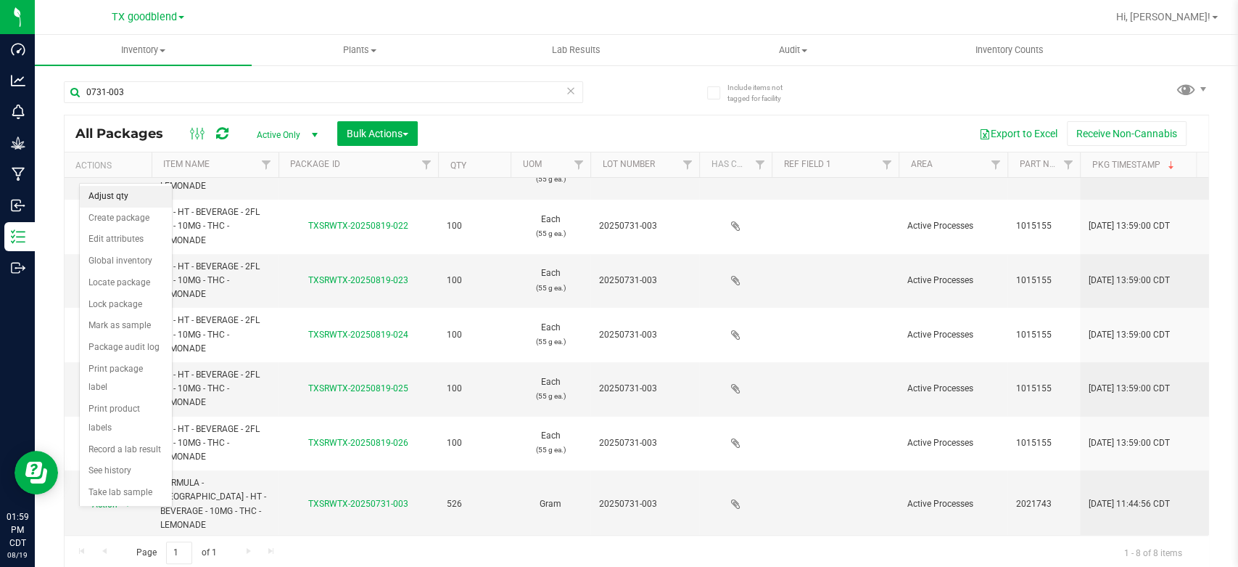
click at [107, 192] on li "Adjust qty" at bounding box center [126, 197] width 92 height 22
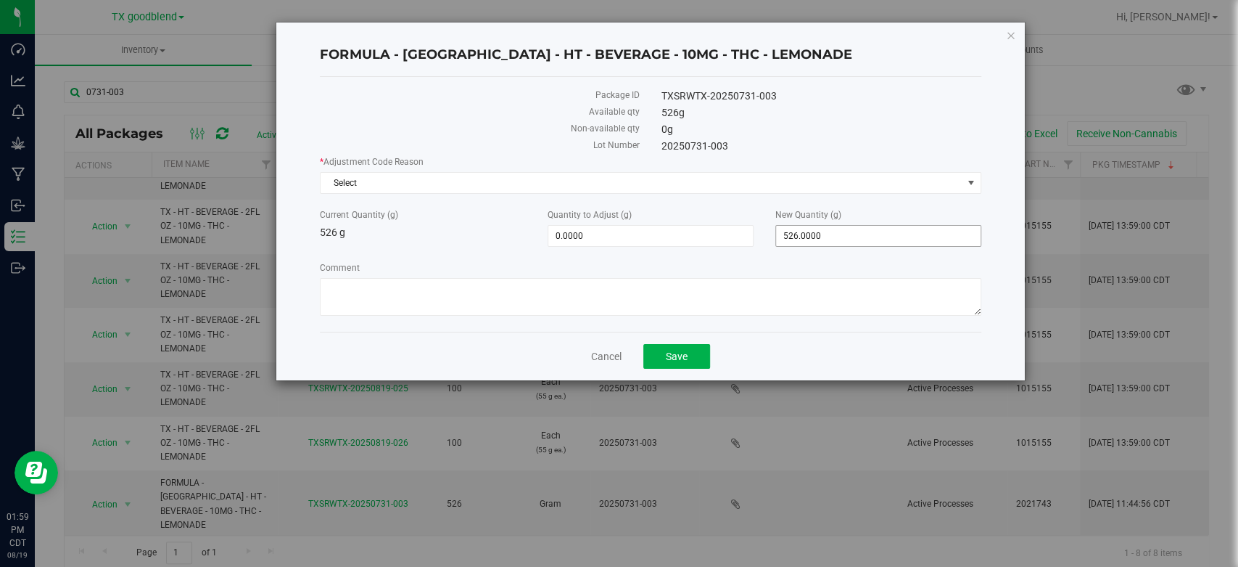
click at [847, 231] on span "526.0000 526" at bounding box center [879, 236] width 206 height 22
click at [847, 231] on input "526" at bounding box center [878, 236] width 205 height 20
type input "30"
type input "-496.0000"
type input "30.0000"
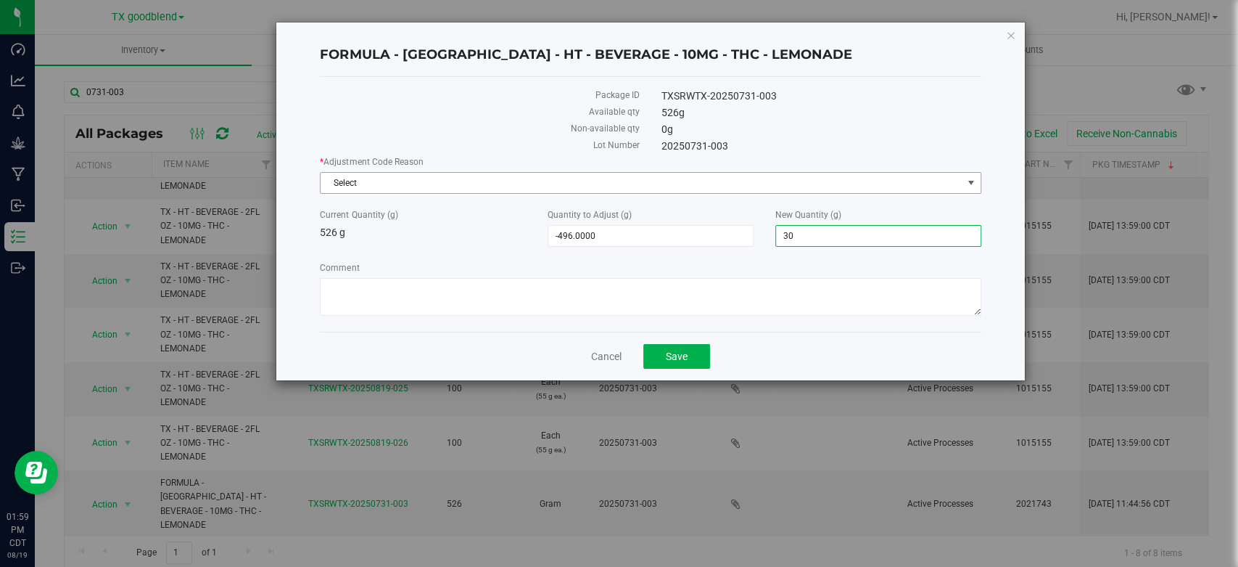
click at [673, 183] on span "Select" at bounding box center [641, 183] width 641 height 20
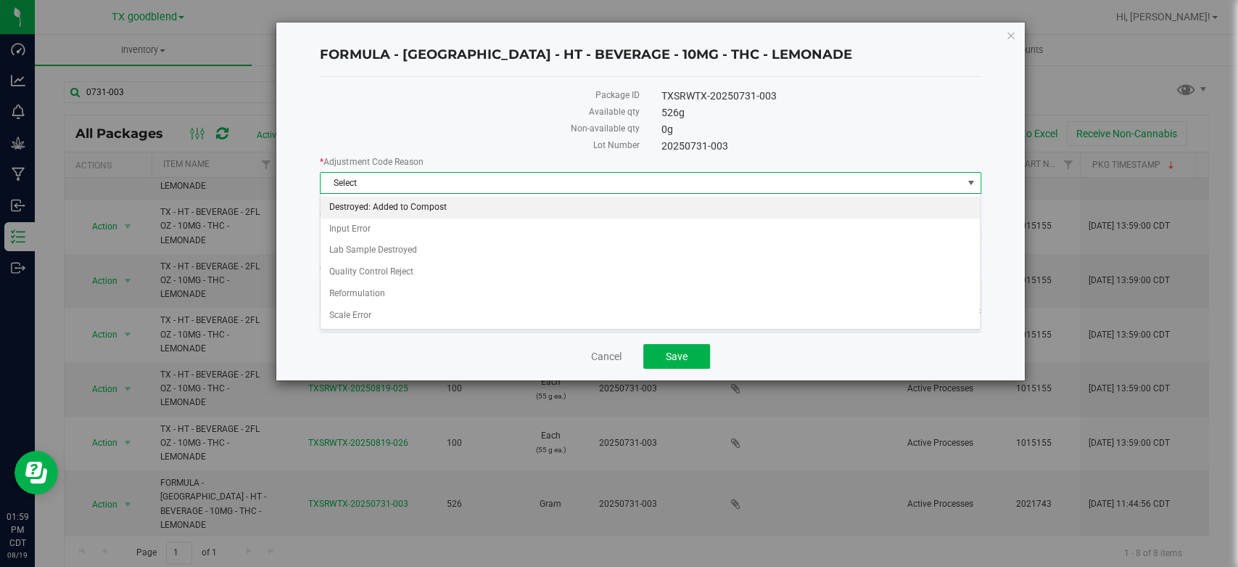
click at [662, 217] on li "Destroyed: Added to Compost" at bounding box center [650, 208] width 659 height 22
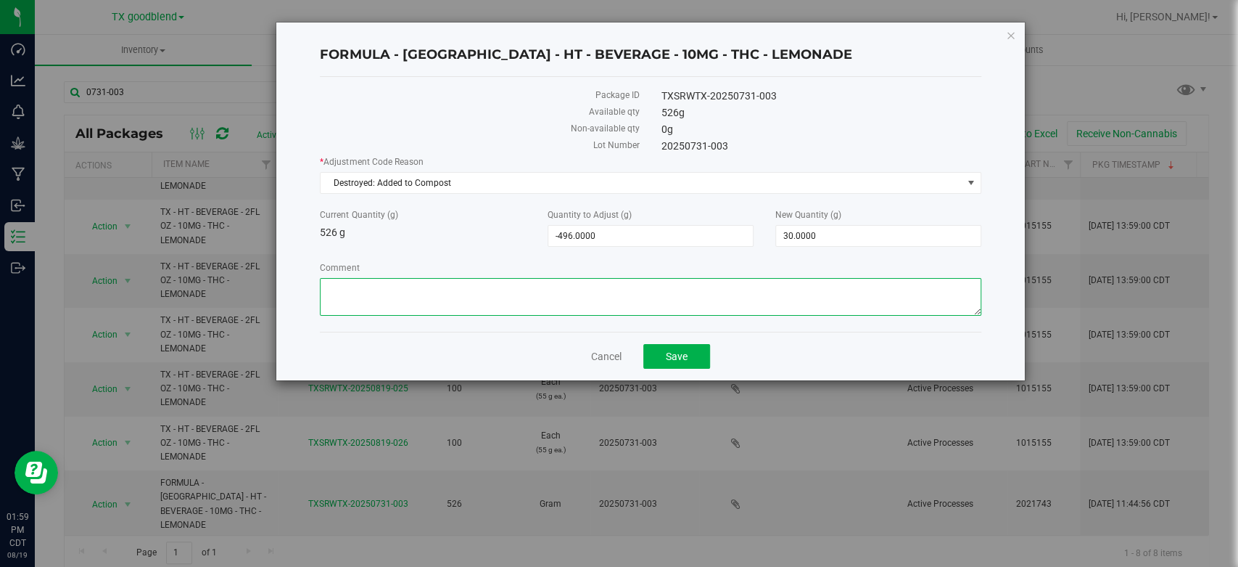
click at [649, 308] on textarea "Comment" at bounding box center [650, 297] width 661 height 38
type textarea "retain"
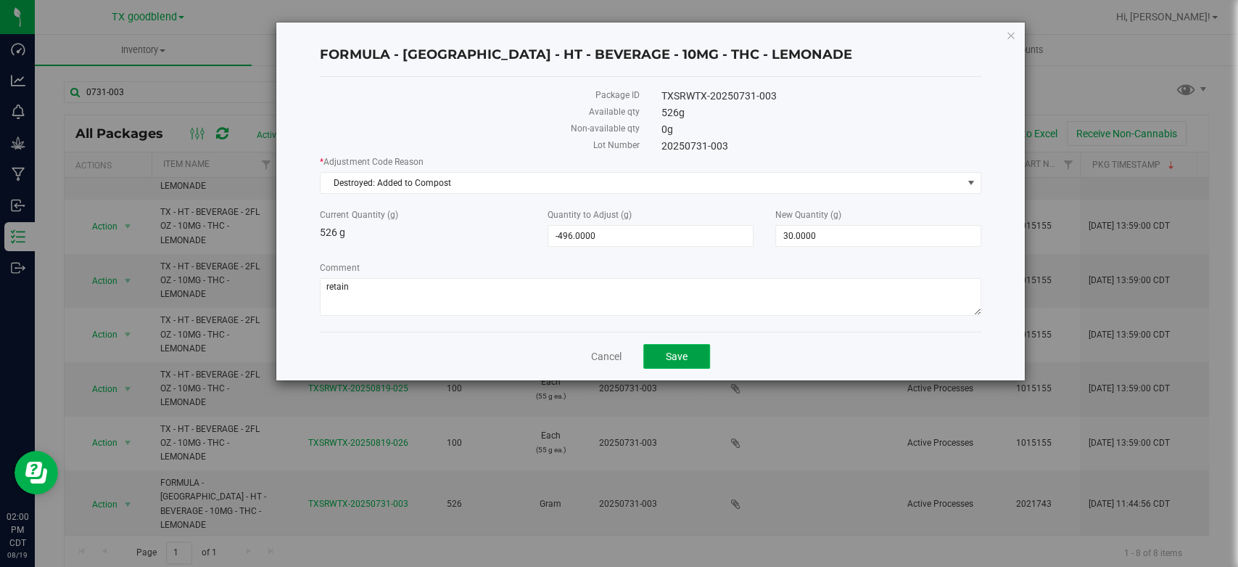
click at [649, 353] on button "Save" at bounding box center [677, 356] width 67 height 25
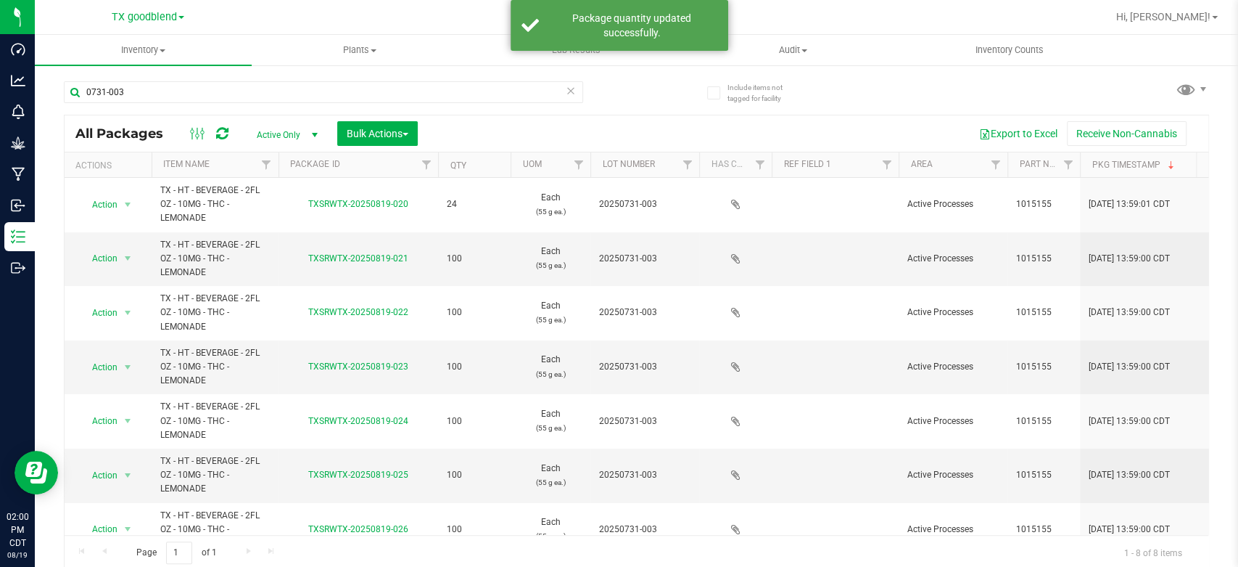
scroll to position [86, 0]
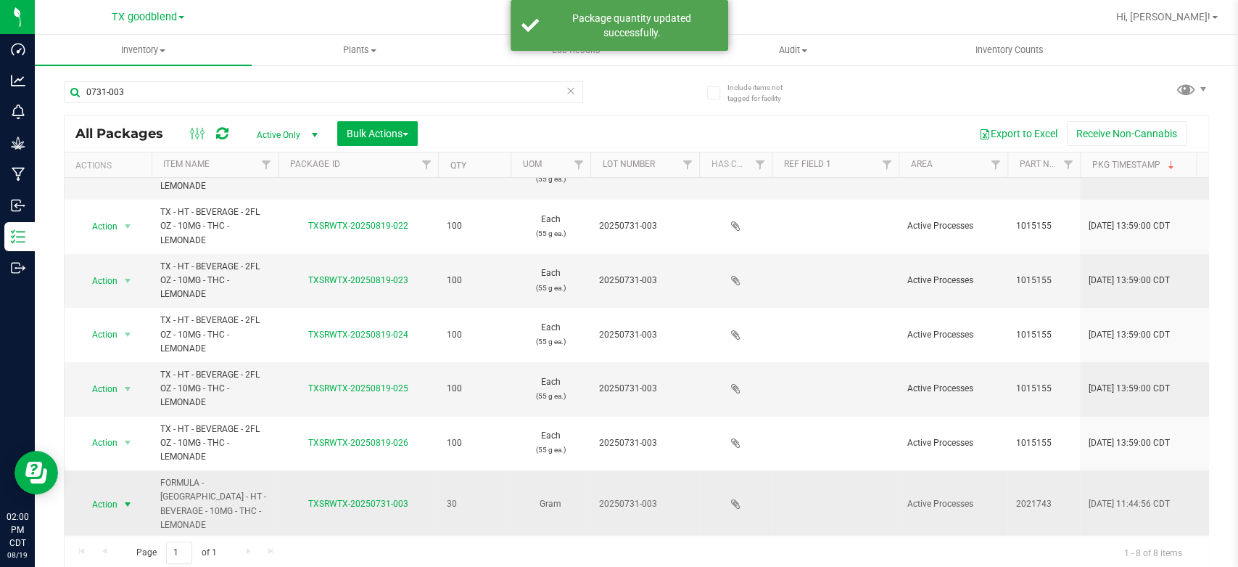
click at [107, 496] on span "Action" at bounding box center [98, 504] width 39 height 20
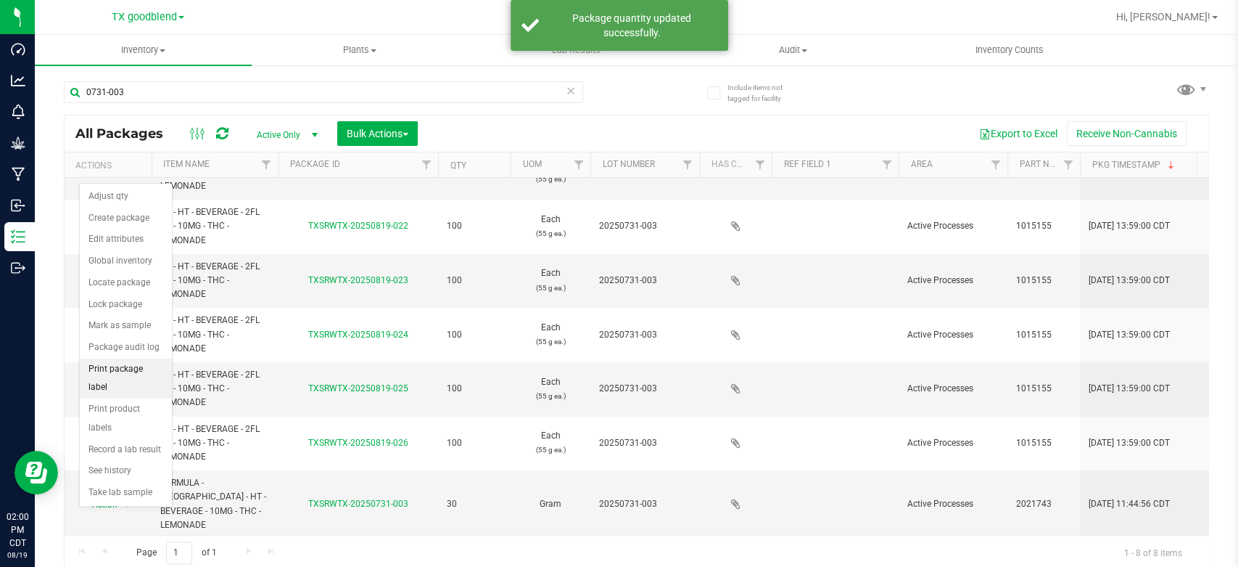
click at [132, 374] on li "Print package label" at bounding box center [126, 378] width 92 height 40
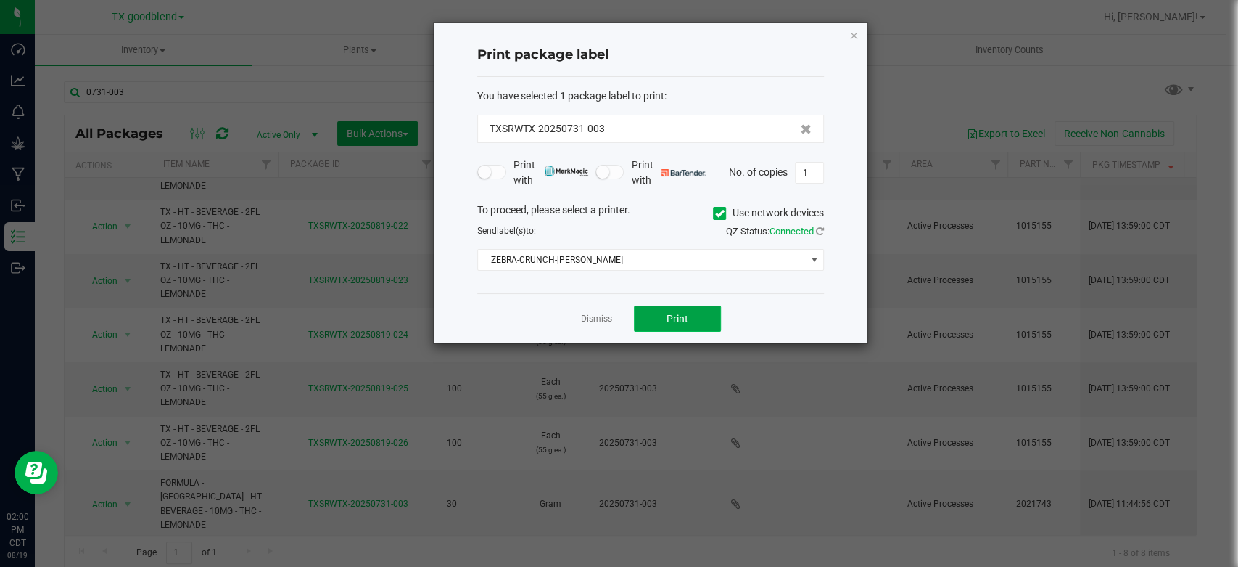
click at [674, 316] on span "Print" at bounding box center [678, 319] width 22 height 12
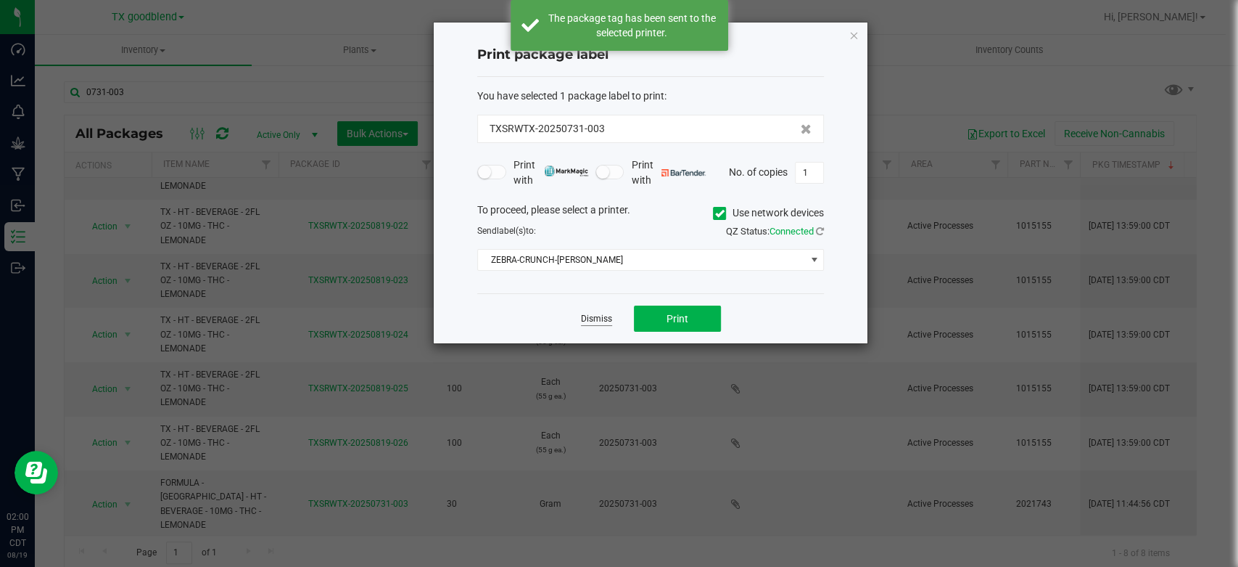
click at [592, 322] on link "Dismiss" at bounding box center [596, 319] width 31 height 12
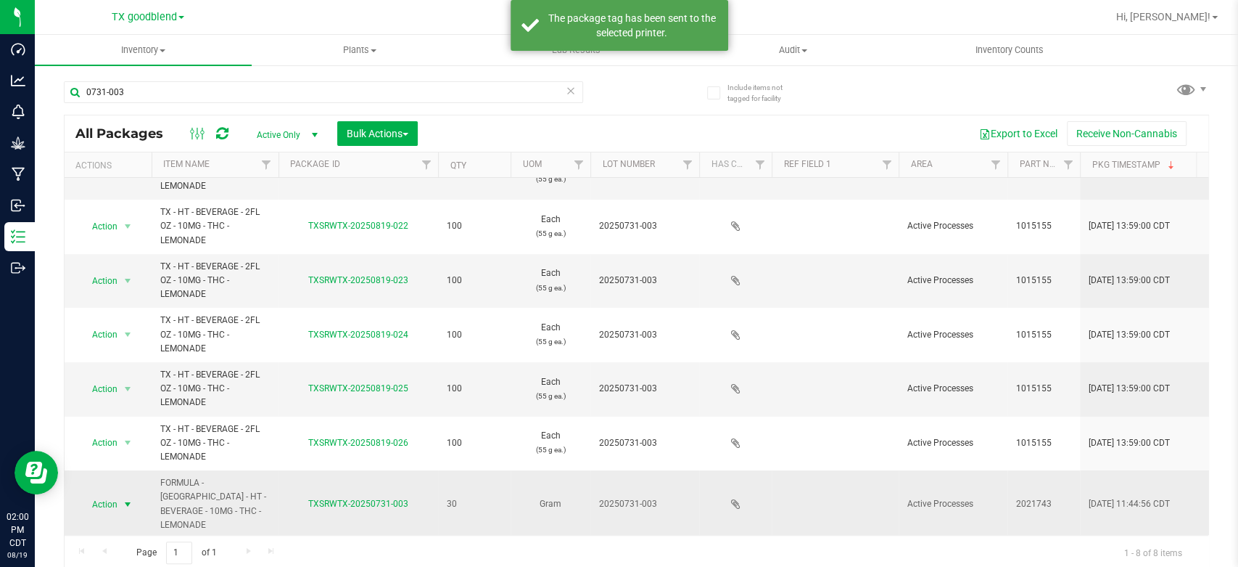
click at [123, 498] on span "select" at bounding box center [128, 504] width 12 height 12
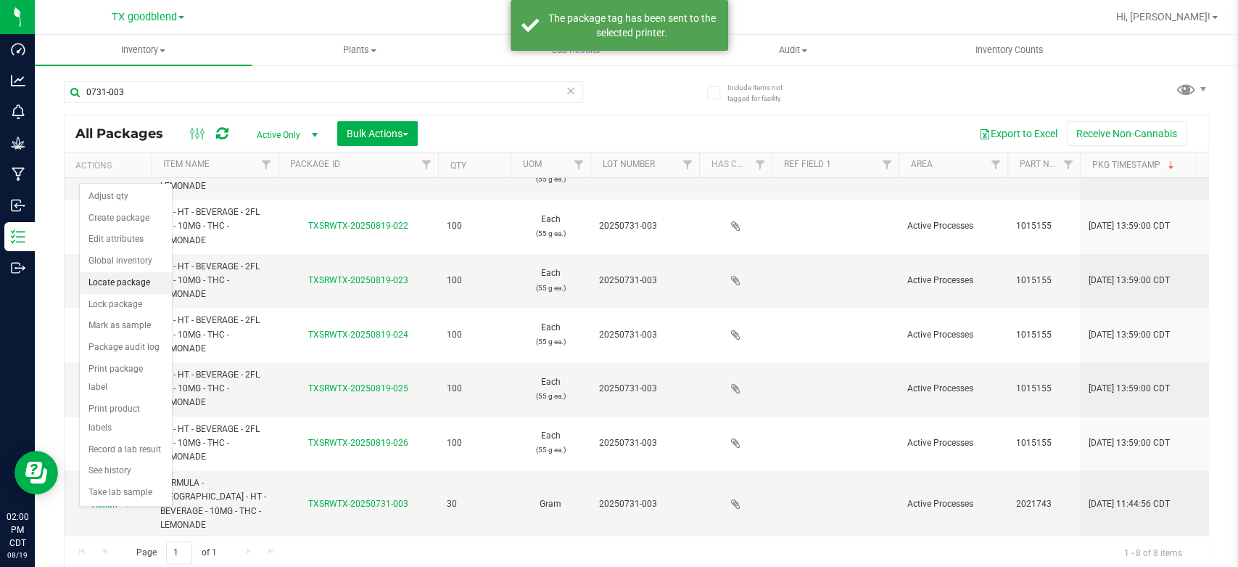
click at [140, 288] on li "Locate package" at bounding box center [126, 283] width 92 height 22
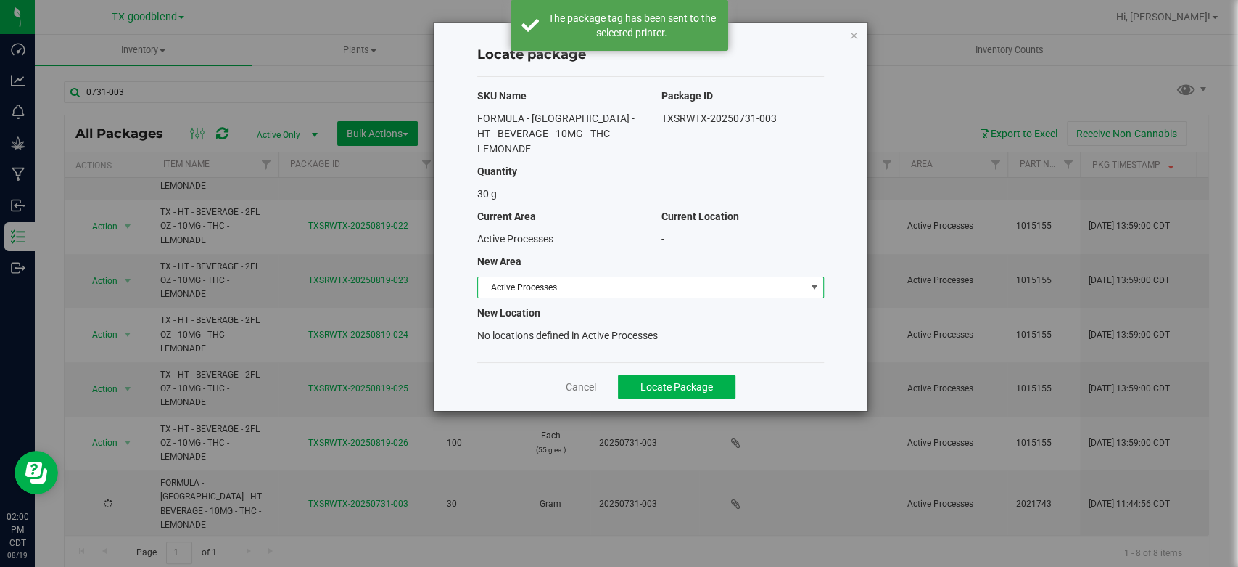
click at [519, 277] on span "Active Processes" at bounding box center [641, 287] width 327 height 20
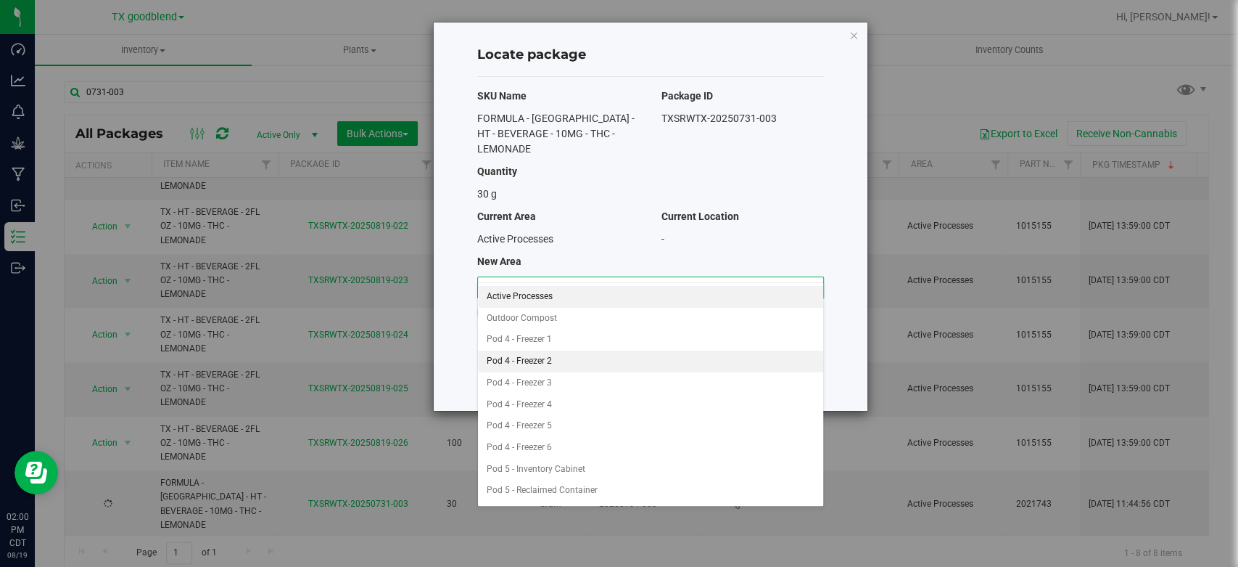
scroll to position [103, 0]
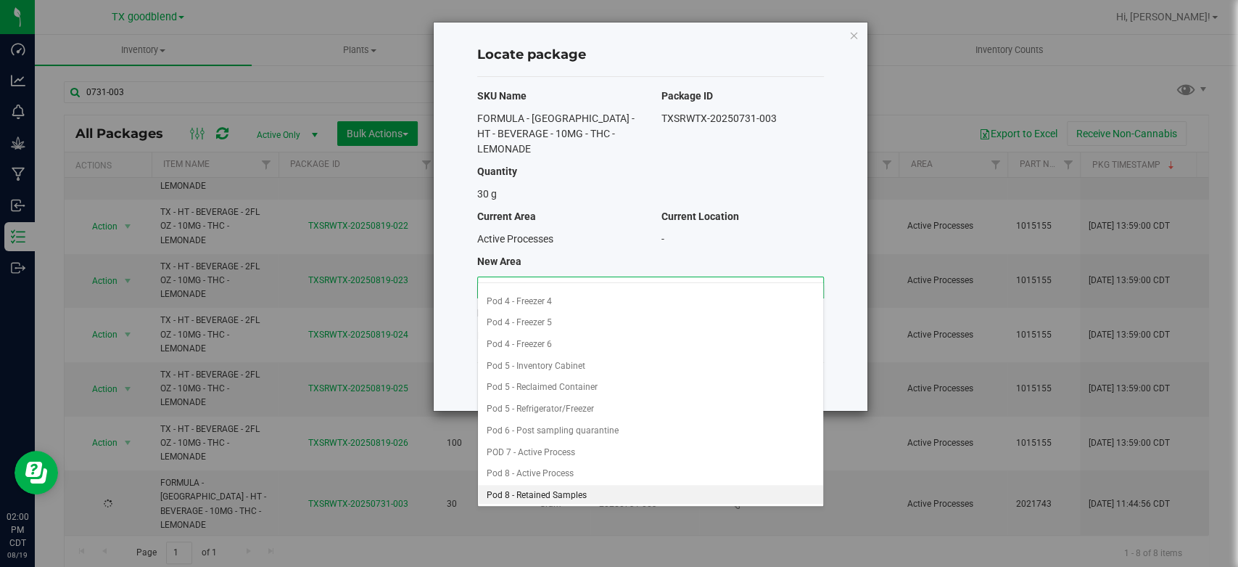
click at [540, 498] on li "Pod 8 - Retained Samples" at bounding box center [650, 496] width 345 height 22
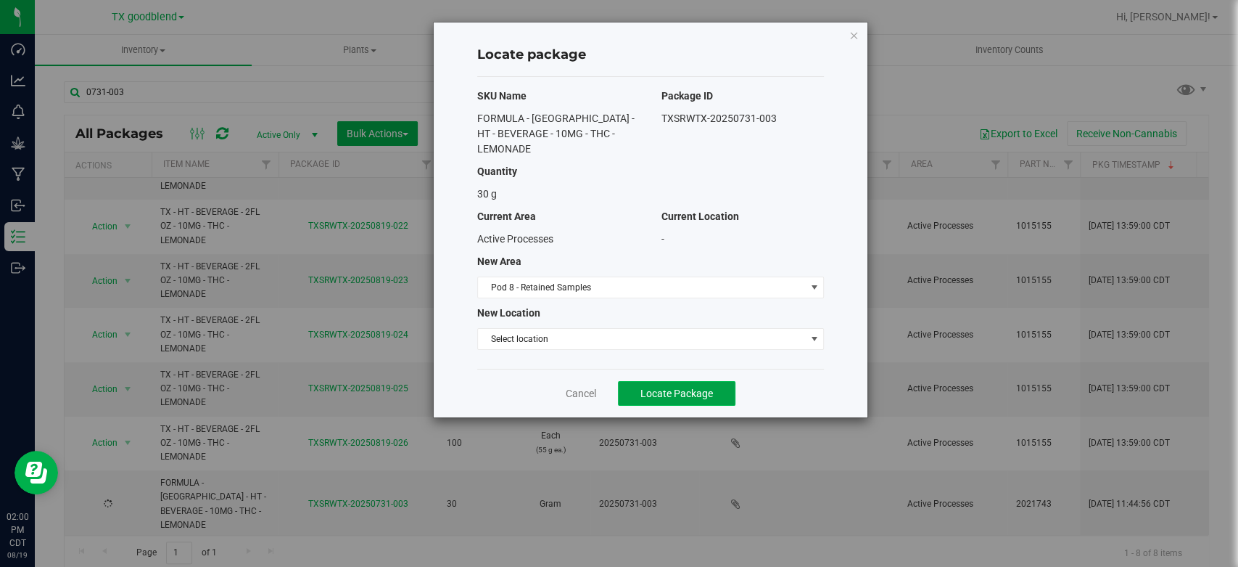
click at [649, 387] on span "Locate Package" at bounding box center [677, 393] width 73 height 12
